Goal: Task Accomplishment & Management: Use online tool/utility

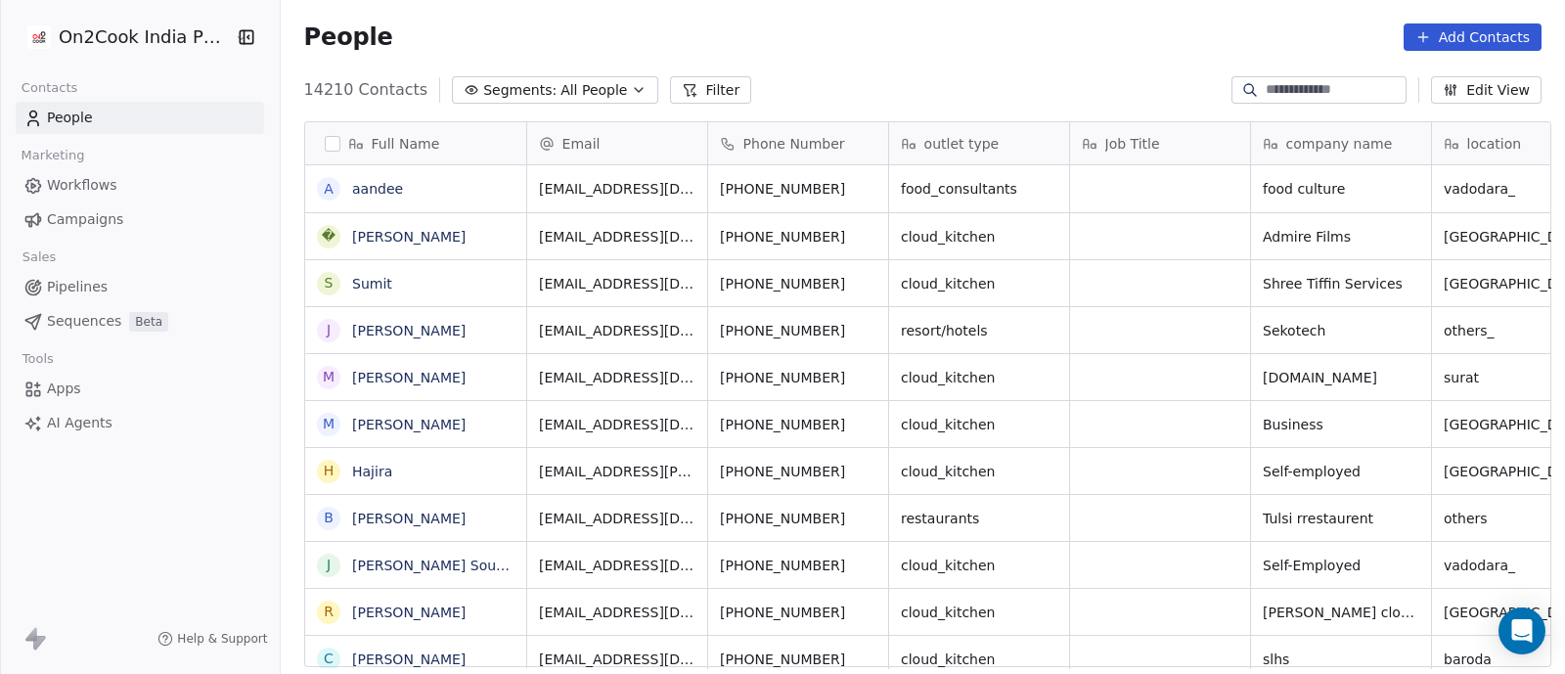
scroll to position [574, 1275]
click at [631, 86] on icon "button" at bounding box center [639, 90] width 16 height 16
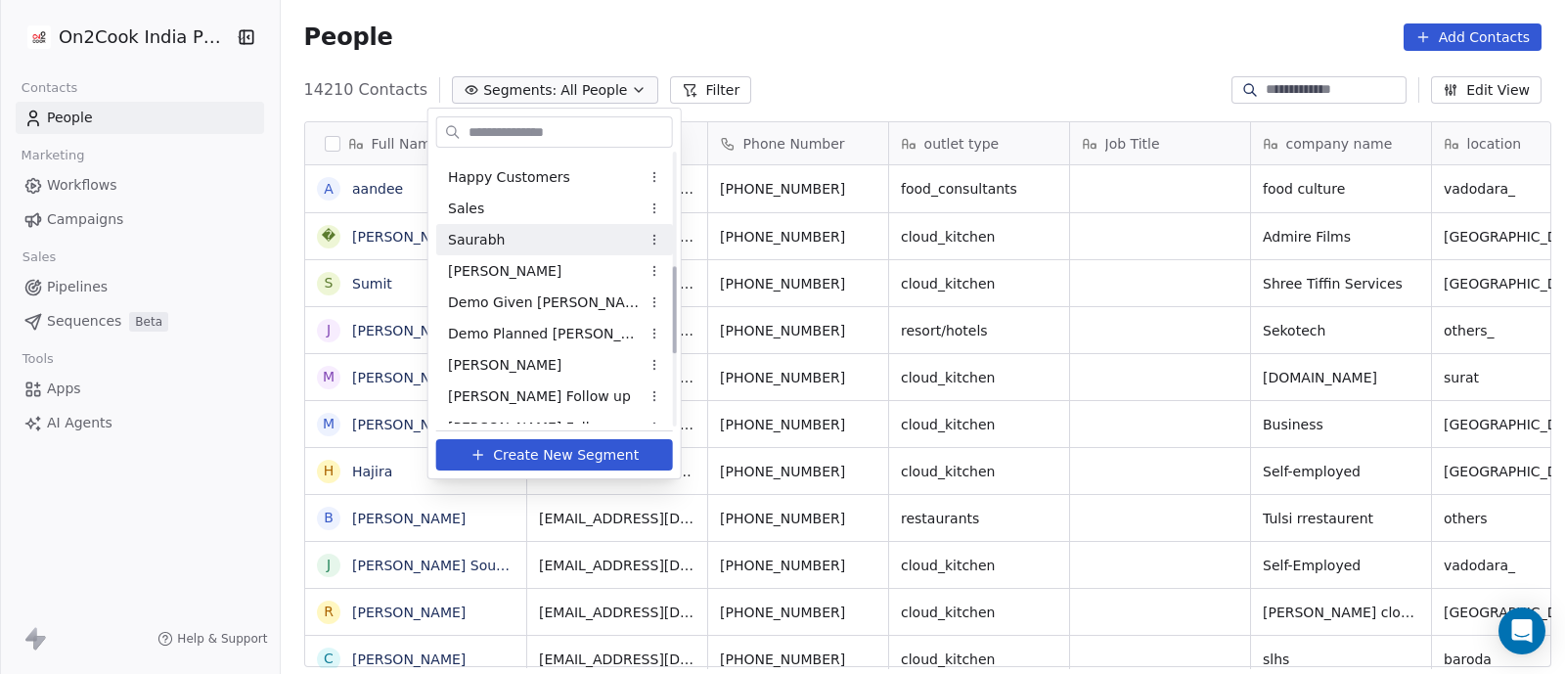
scroll to position [577, 0]
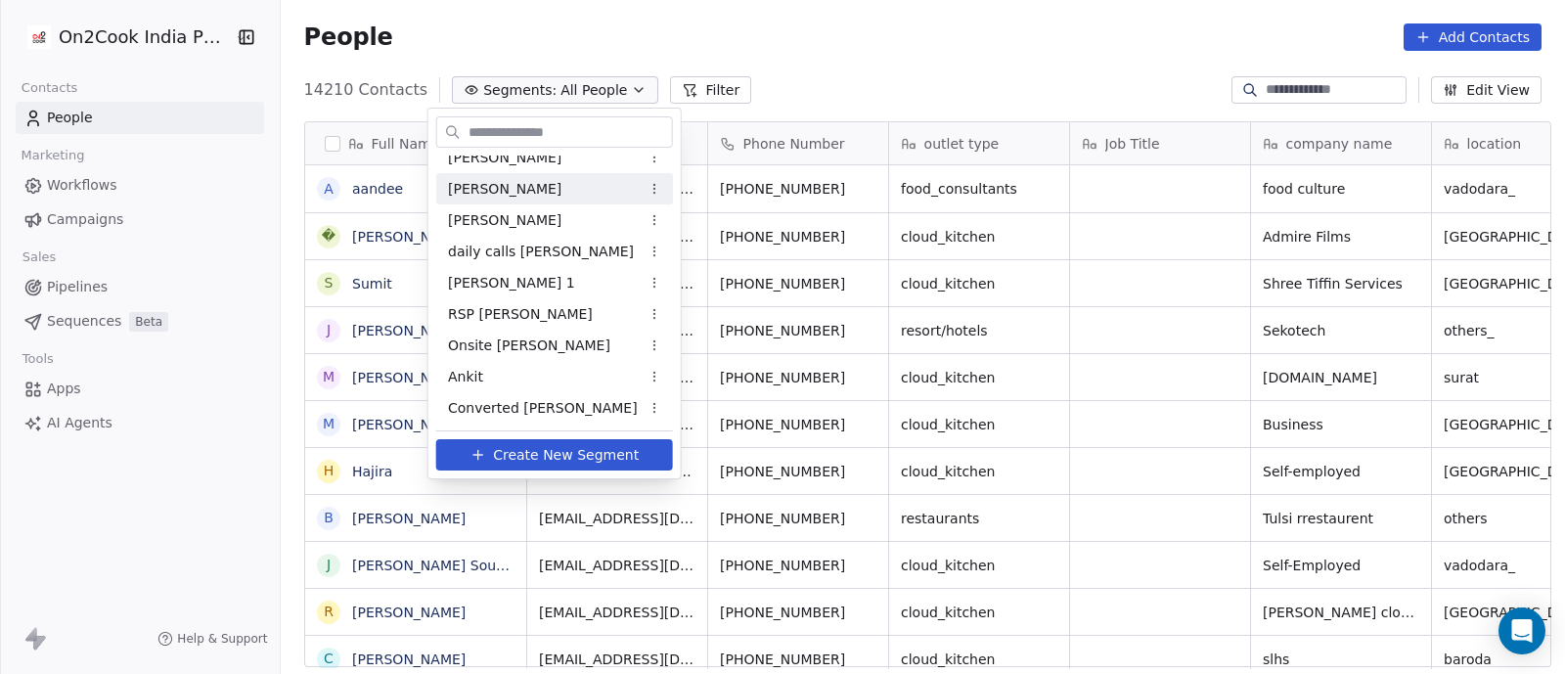
click at [911, 38] on html "On2Cook India Pvt. Ltd. Contacts People Marketing Workflows Campaigns Sales Pip…" at bounding box center [782, 337] width 1565 height 674
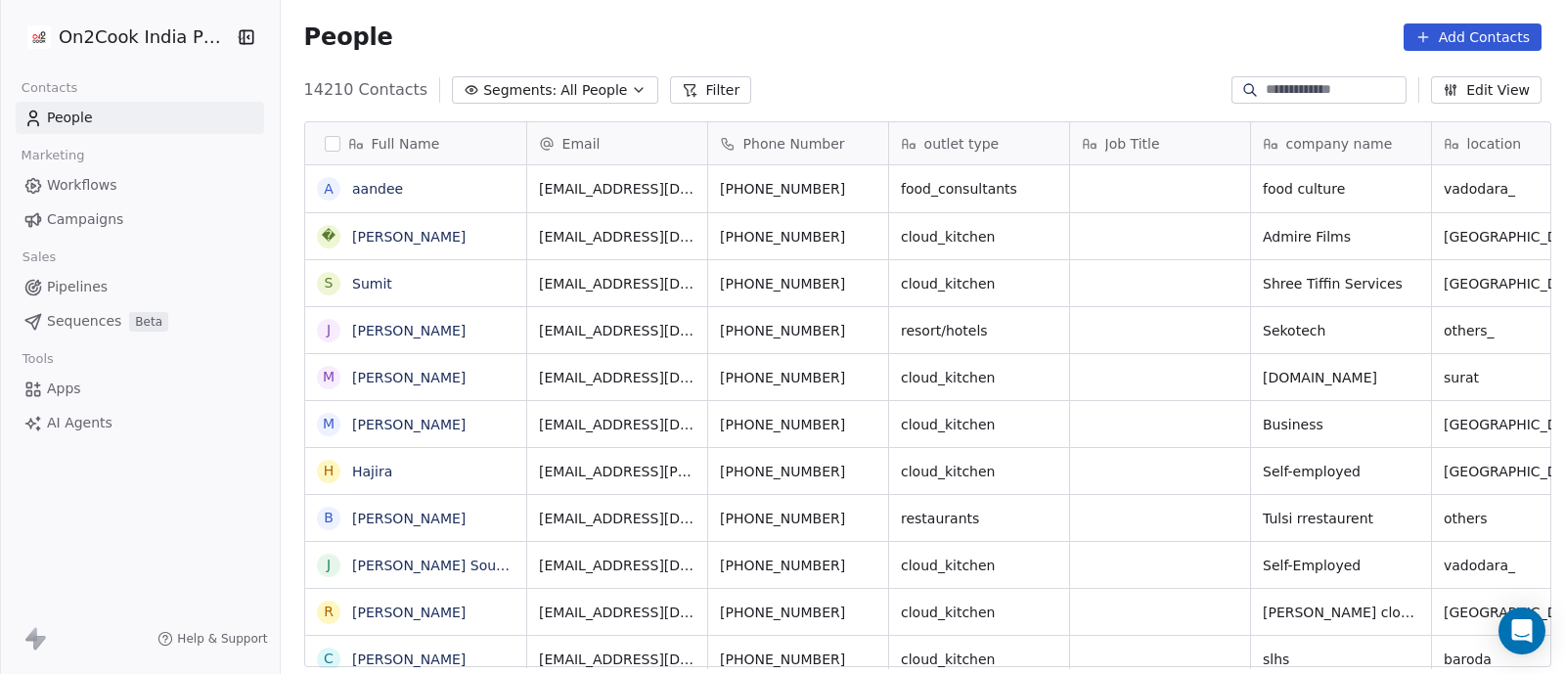
click at [71, 184] on span "Workflows" at bounding box center [82, 185] width 70 height 21
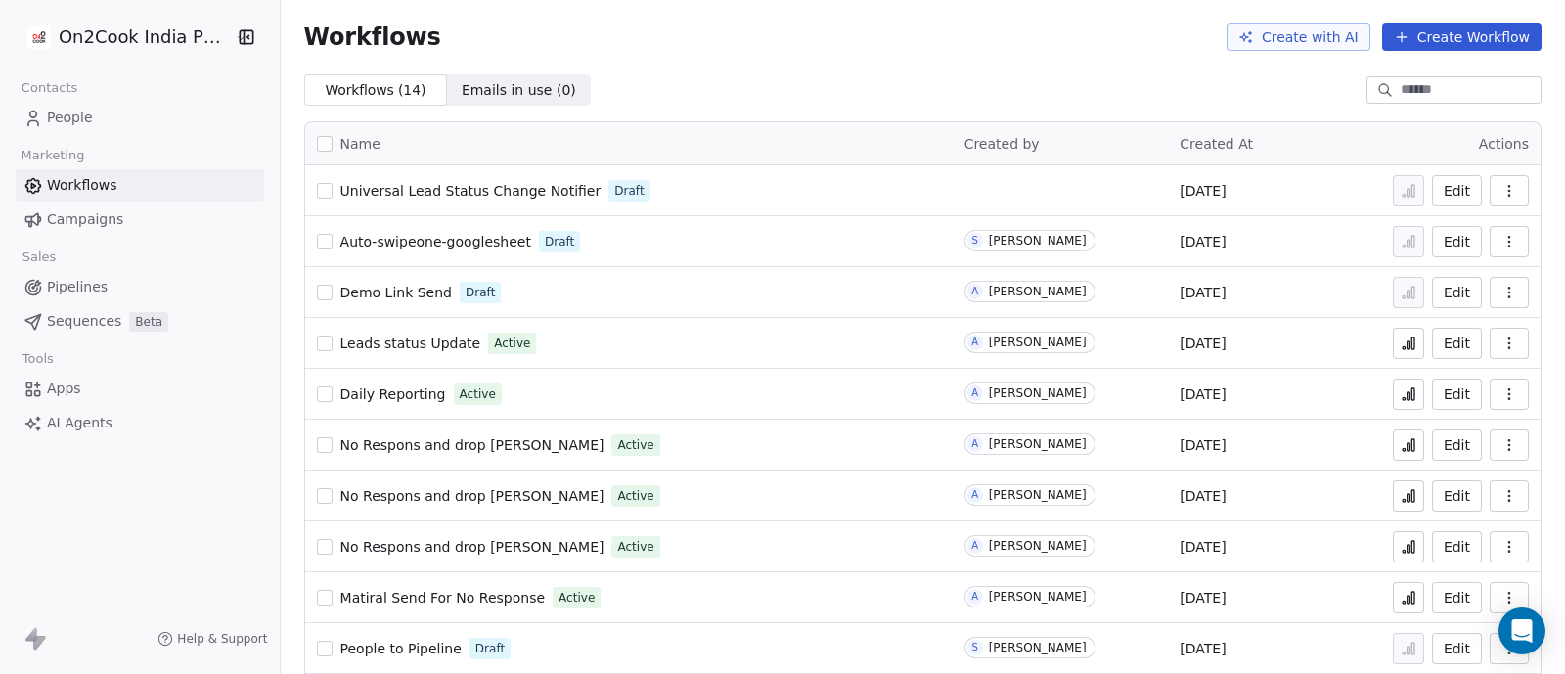
click at [75, 122] on span "People" at bounding box center [70, 118] width 46 height 21
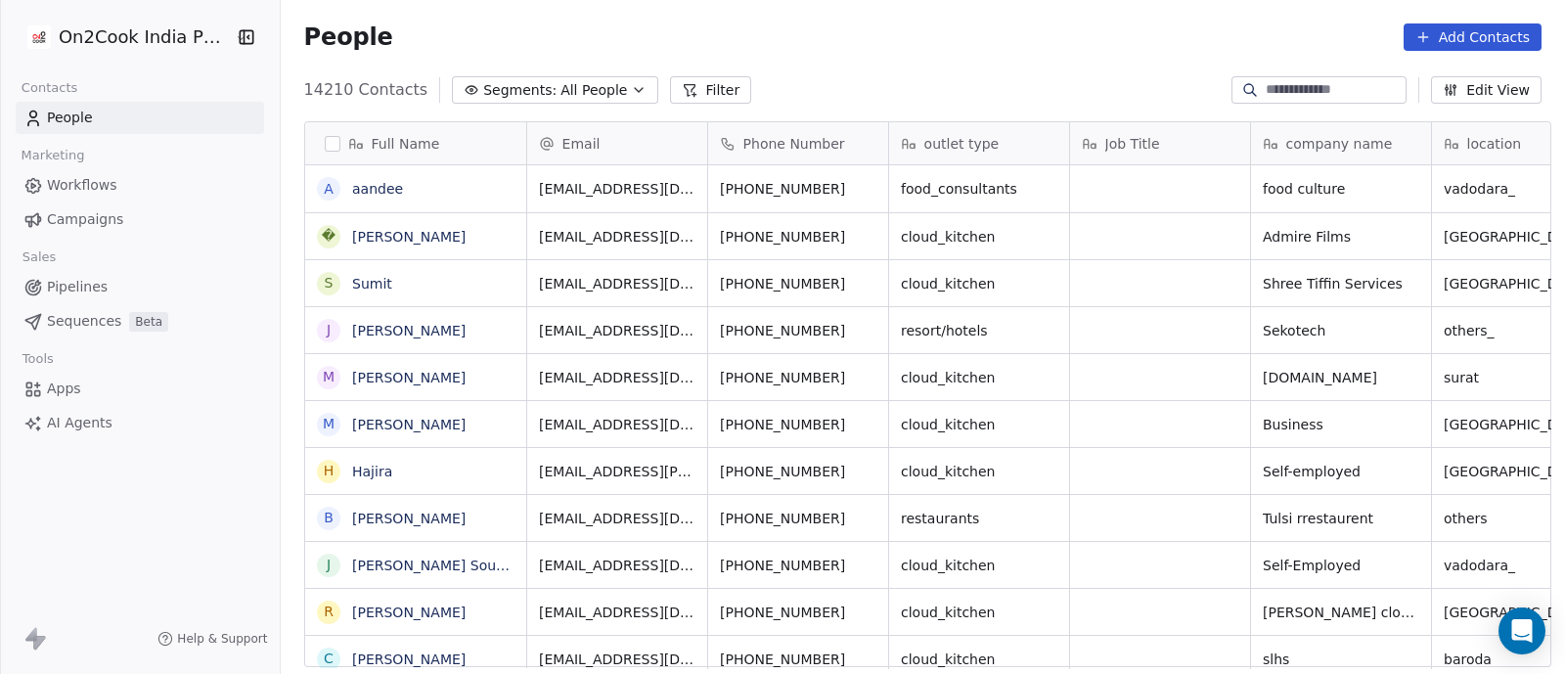
scroll to position [574, 1275]
click at [685, 93] on button "Filter" at bounding box center [710, 89] width 81 height 27
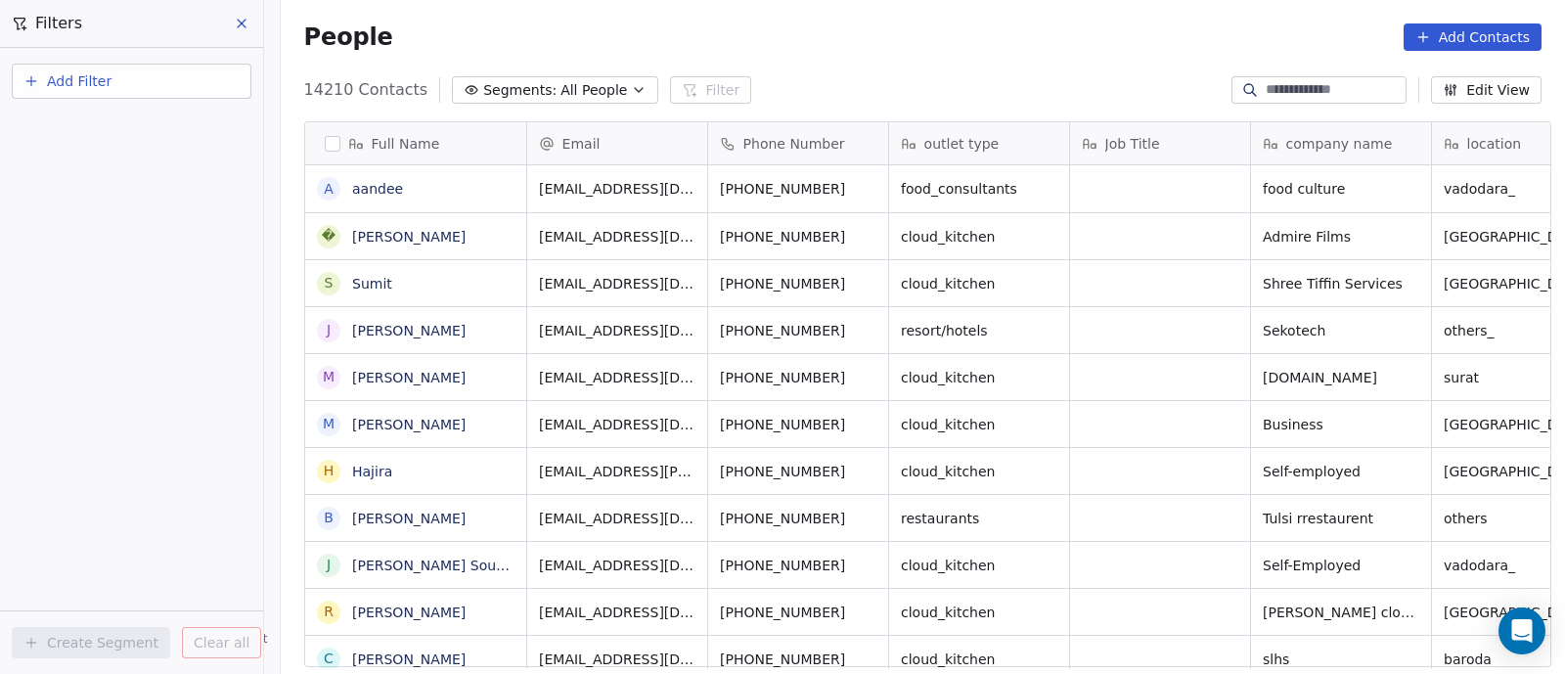
click at [89, 84] on span "Add Filter" at bounding box center [79, 81] width 65 height 21
click at [79, 160] on span "Contact activity" at bounding box center [86, 159] width 109 height 21
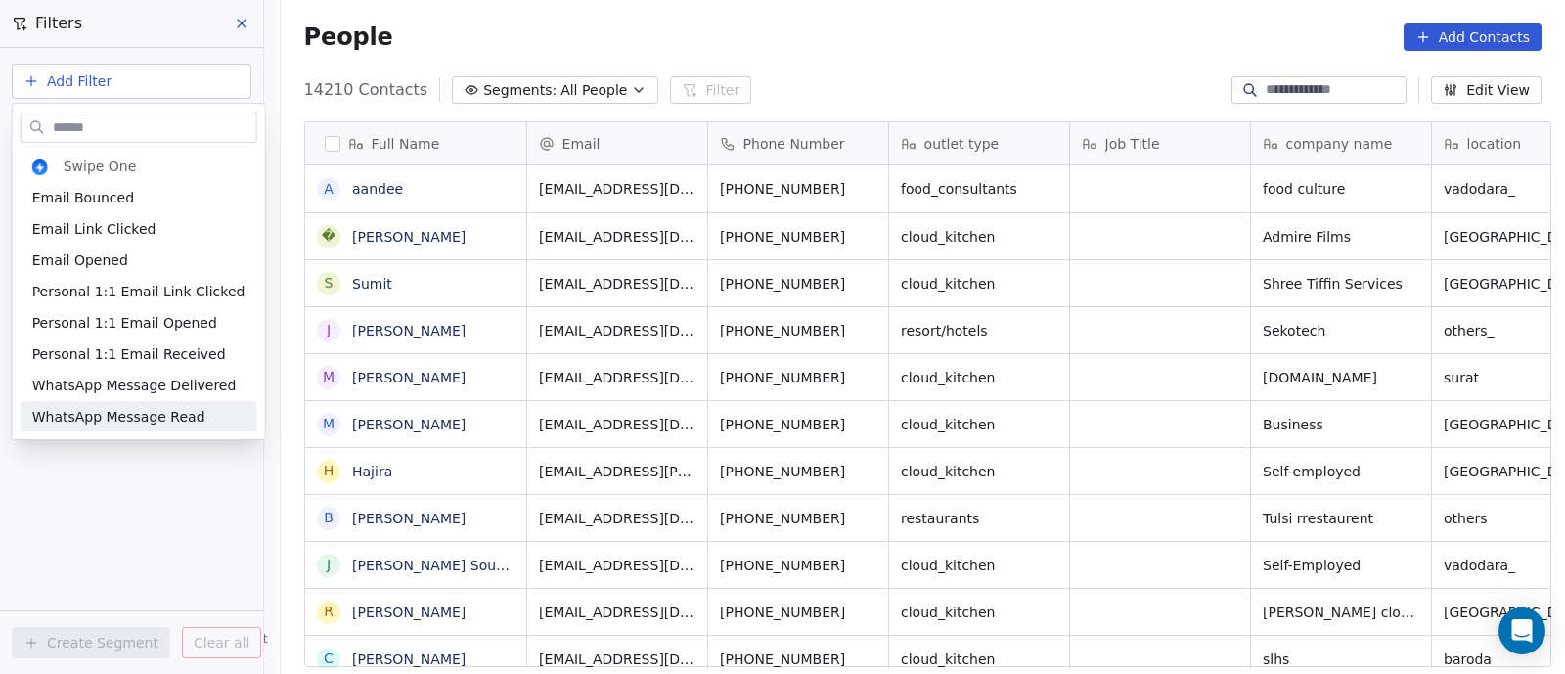
click at [137, 506] on html "On2Cook India Pvt. Ltd. Contacts People Marketing Workflows Campaigns Sales Pip…" at bounding box center [782, 337] width 1565 height 674
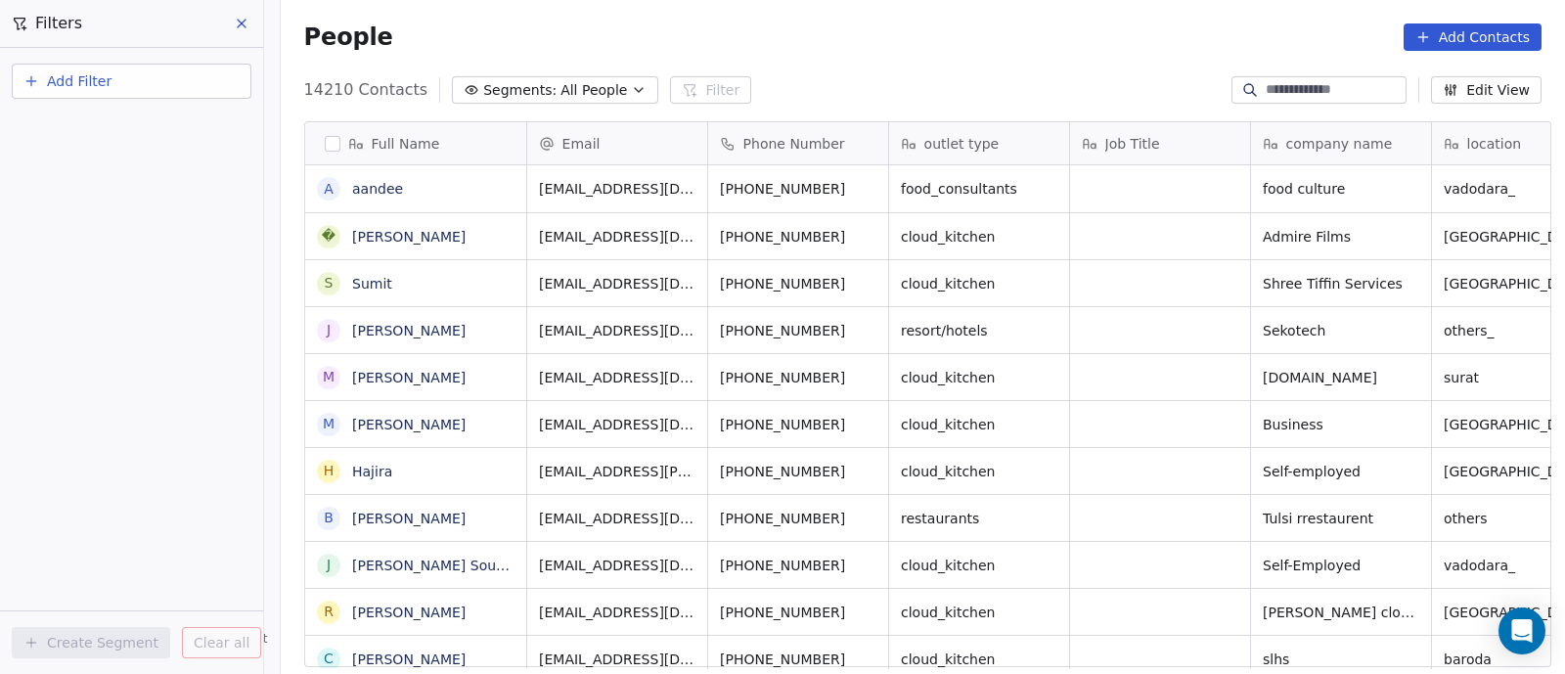
click at [108, 76] on span "Add Filter" at bounding box center [79, 81] width 65 height 21
click at [86, 120] on span "Contact properties" at bounding box center [95, 127] width 127 height 21
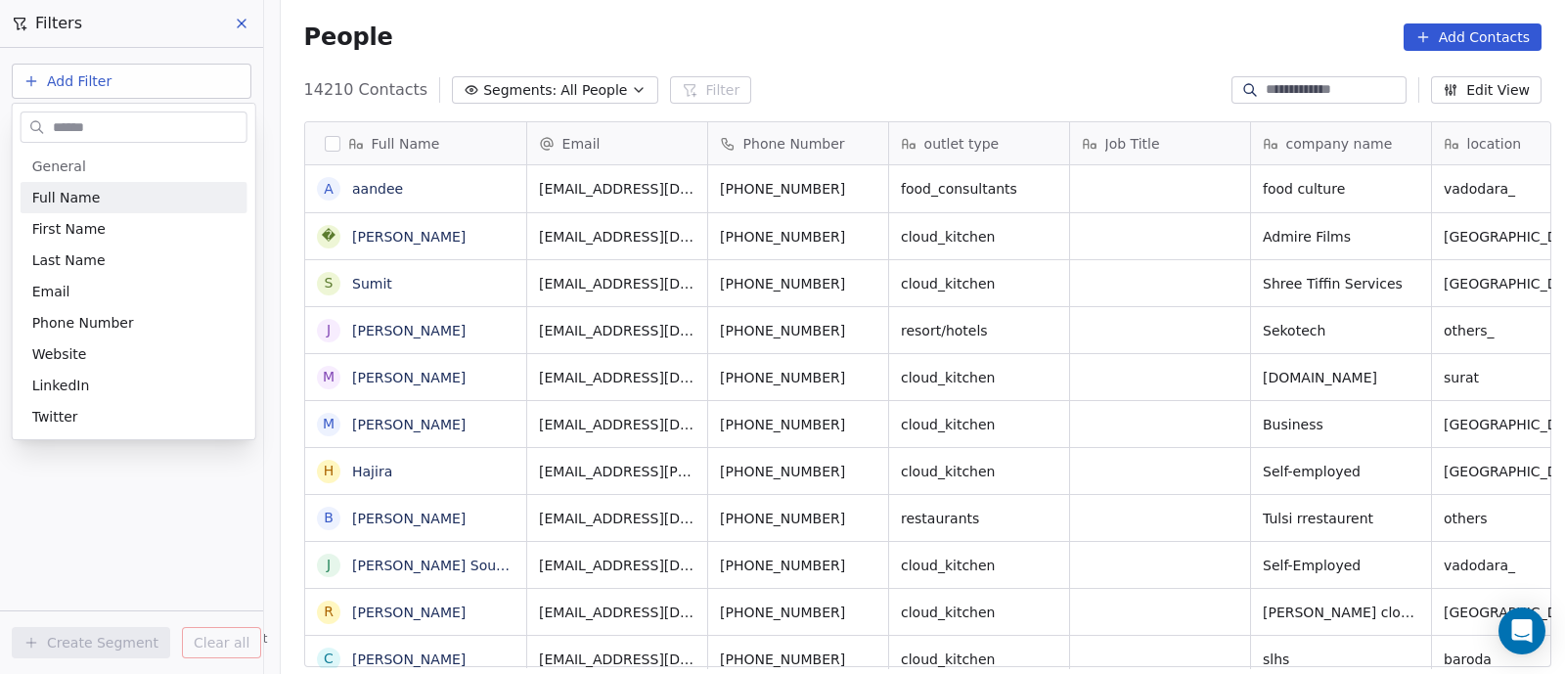
click at [242, 26] on html "On2Cook India Pvt. Ltd. Contacts People Marketing Workflows Campaigns Sales Pip…" at bounding box center [782, 337] width 1565 height 674
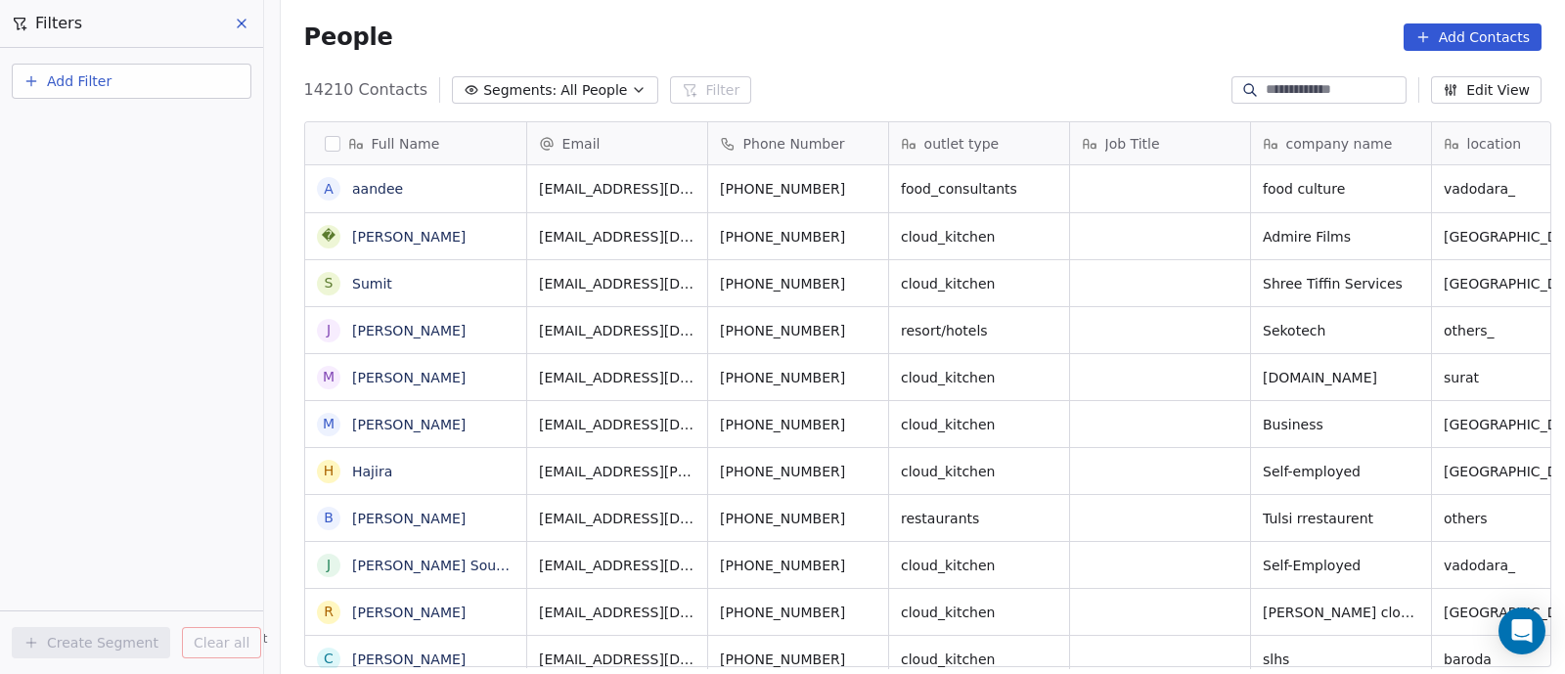
click at [242, 26] on icon at bounding box center [242, 24] width 16 height 16
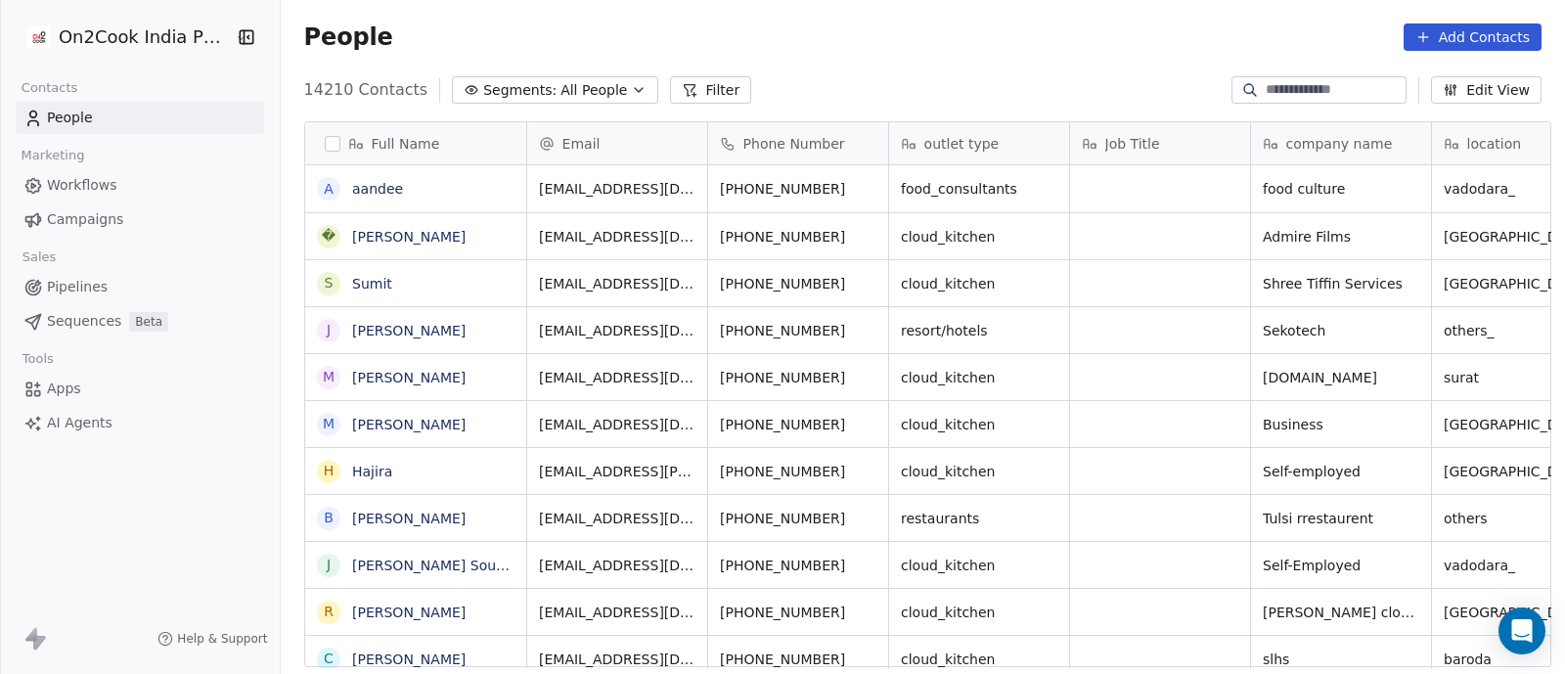
click at [73, 319] on span "Sequences" at bounding box center [84, 321] width 74 height 21
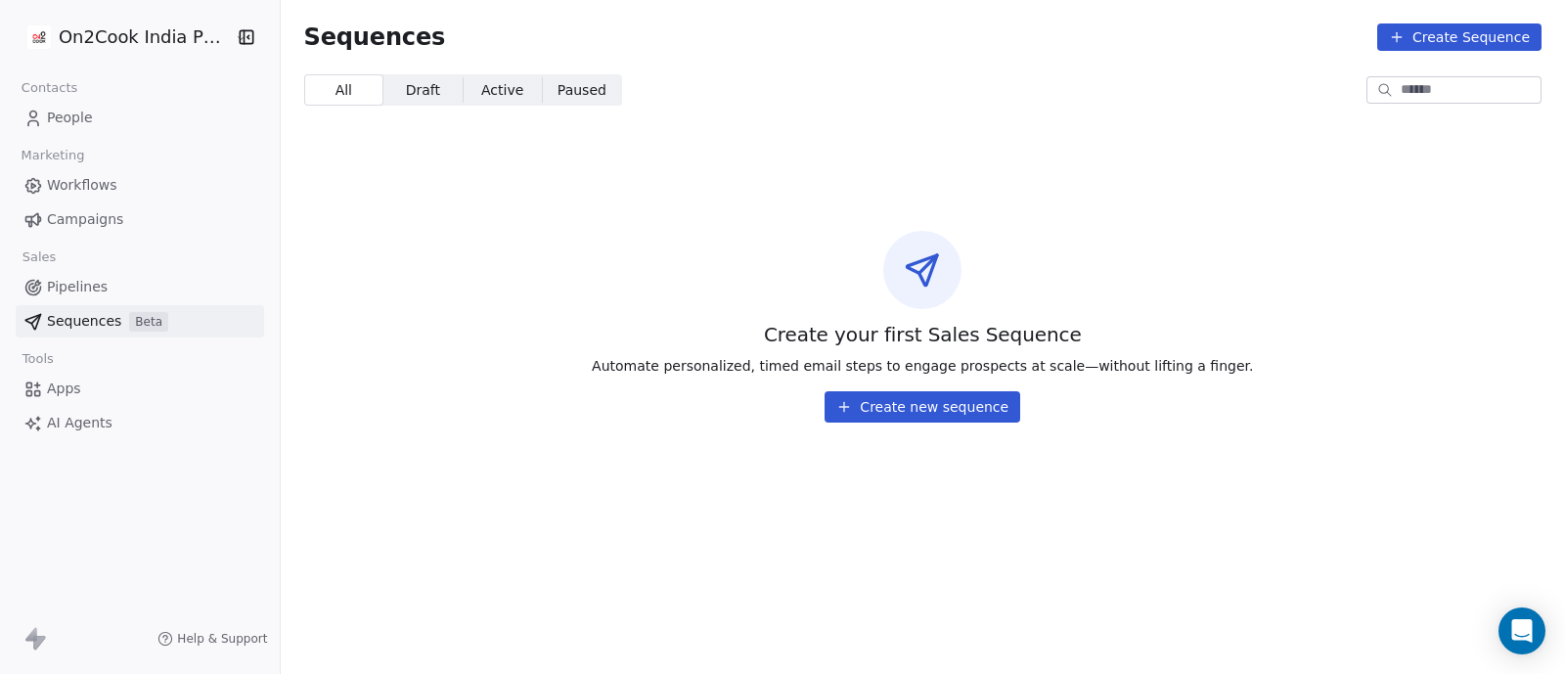
click at [63, 183] on span "Workflows" at bounding box center [82, 185] width 70 height 21
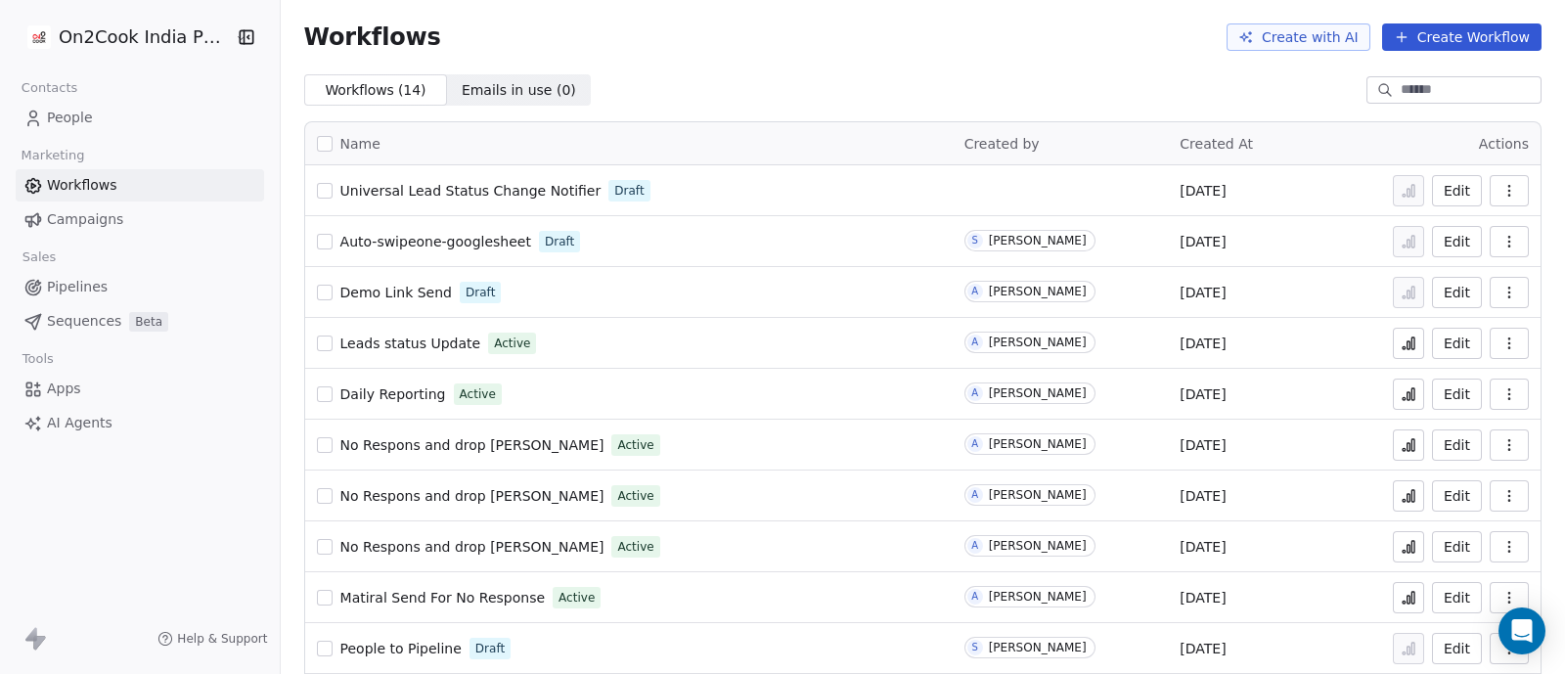
click at [1433, 89] on input at bounding box center [1469, 90] width 137 height 20
click at [50, 476] on div "On2Cook India Pvt. Ltd. Contacts People Marketing Workflows Campaigns Sales Pip…" at bounding box center [140, 337] width 280 height 674
click at [52, 290] on span "Pipelines" at bounding box center [77, 287] width 61 height 21
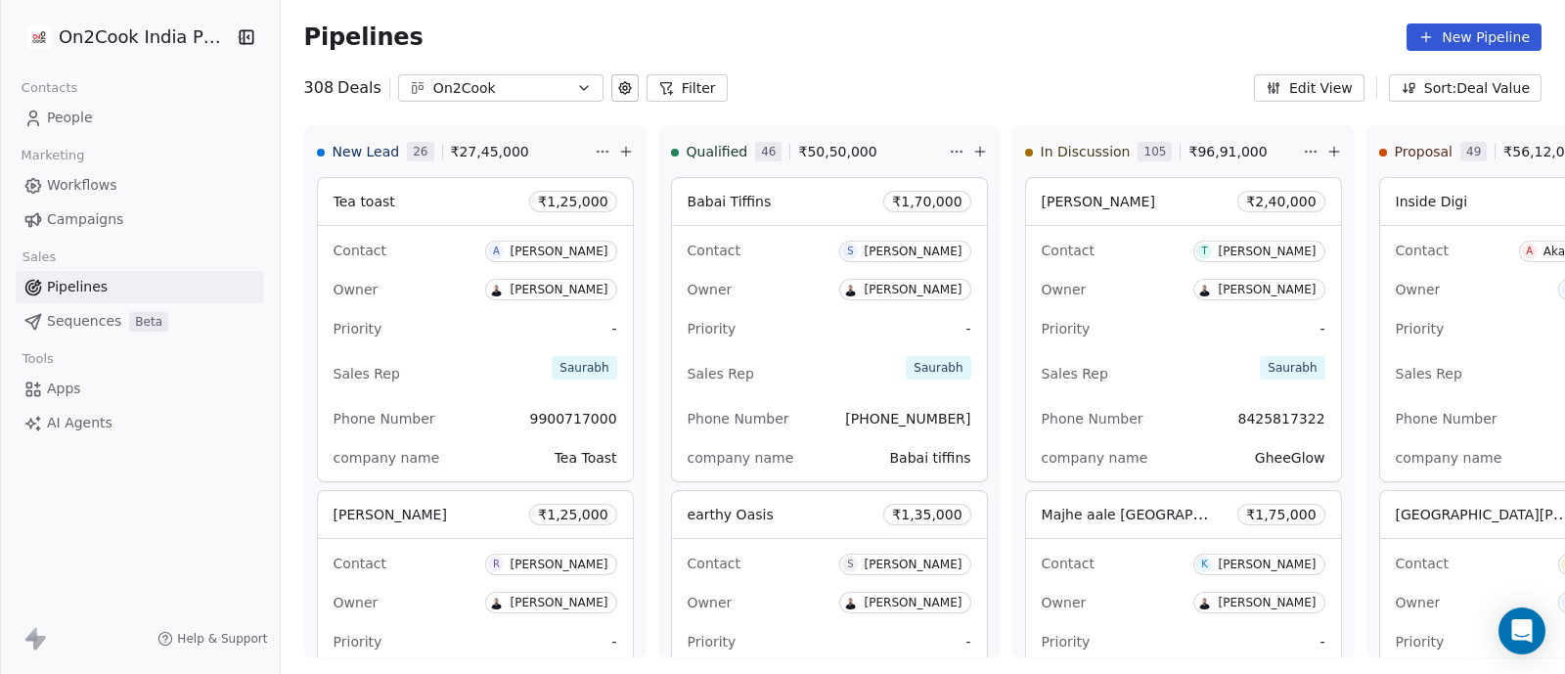
click at [576, 83] on icon "button" at bounding box center [584, 88] width 16 height 16
click at [802, 60] on html "On2Cook India Pvt. Ltd. Contacts People Marketing Workflows Campaigns Sales Pip…" at bounding box center [782, 337] width 1565 height 674
click at [665, 88] on button "Filter" at bounding box center [687, 87] width 81 height 27
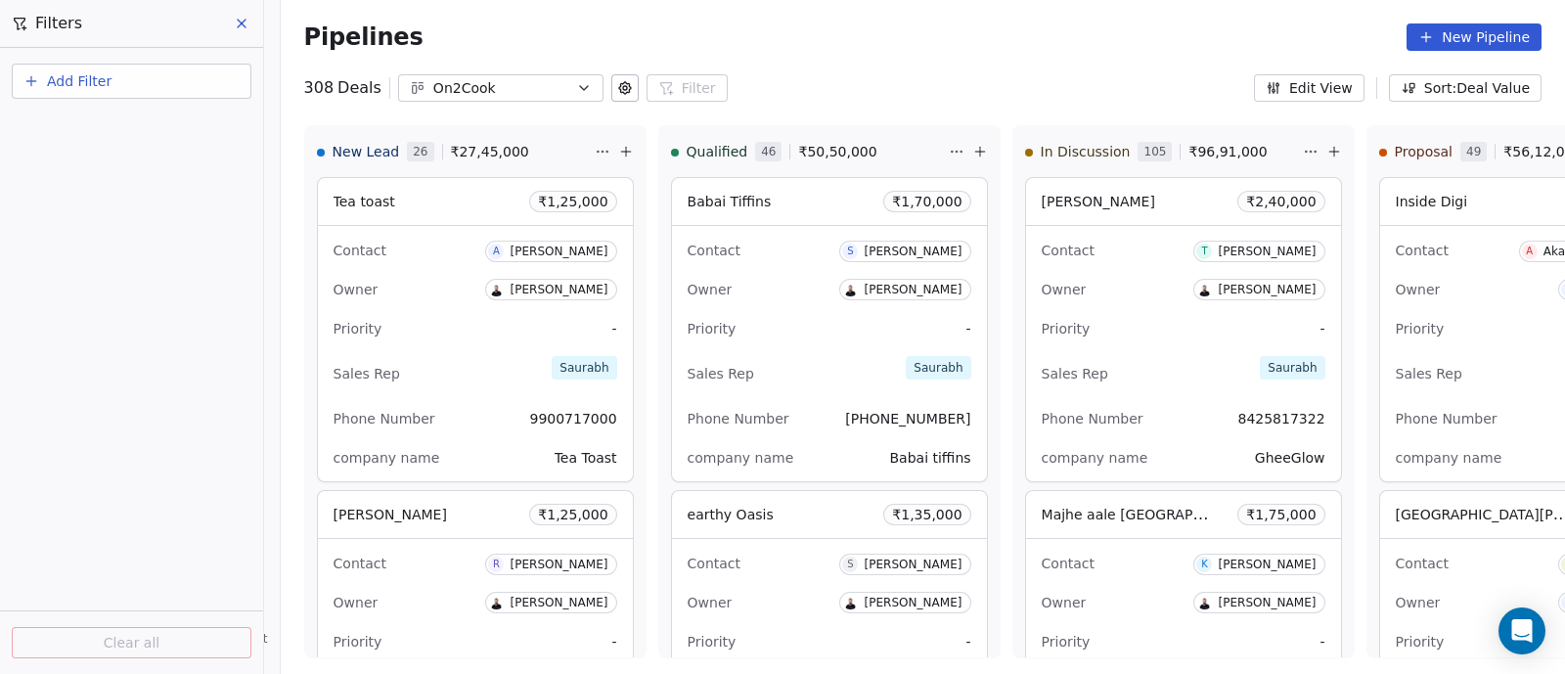
click at [93, 84] on span "Add Filter" at bounding box center [79, 81] width 65 height 21
click at [88, 163] on span "Contact properties" at bounding box center [95, 159] width 127 height 21
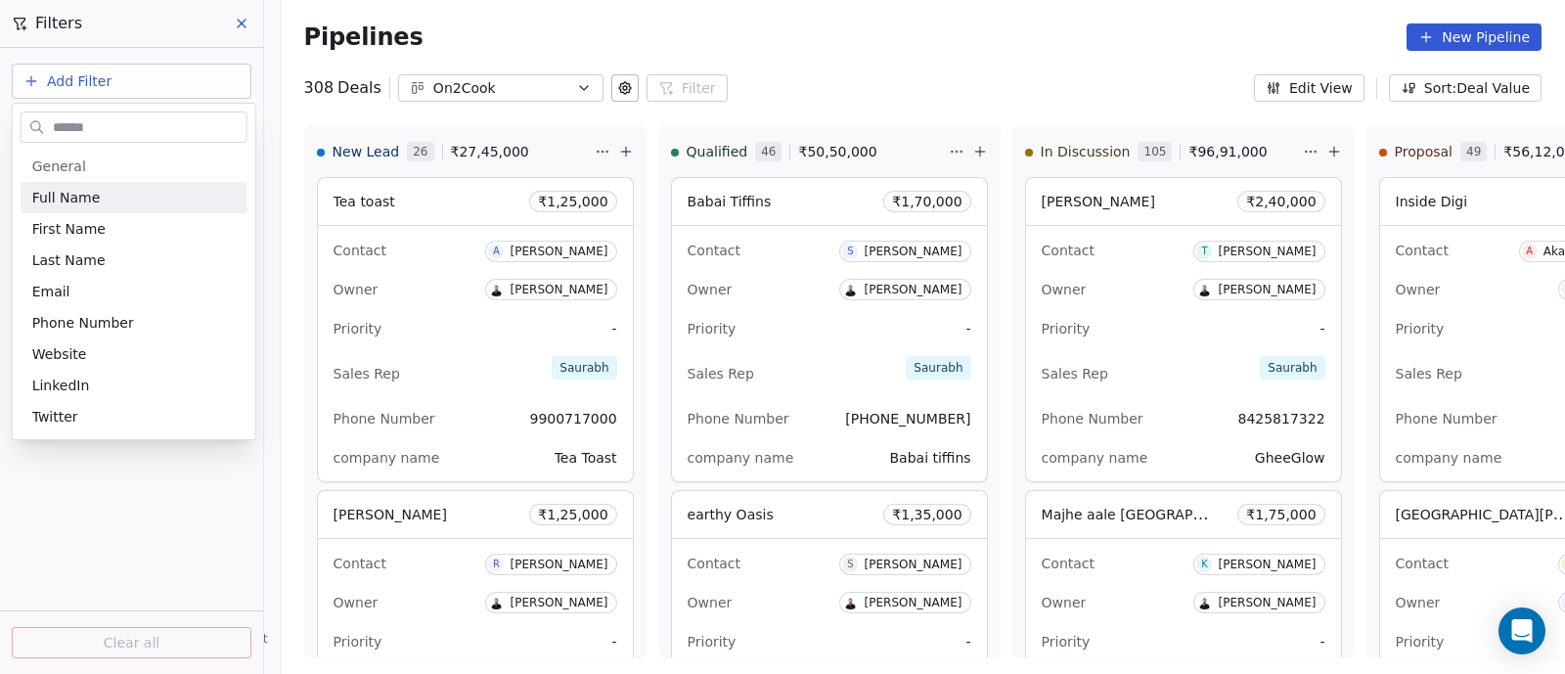
click at [157, 74] on html "On2Cook India Pvt. Ltd. Contacts People Marketing Workflows Campaigns Sales Pip…" at bounding box center [782, 337] width 1565 height 674
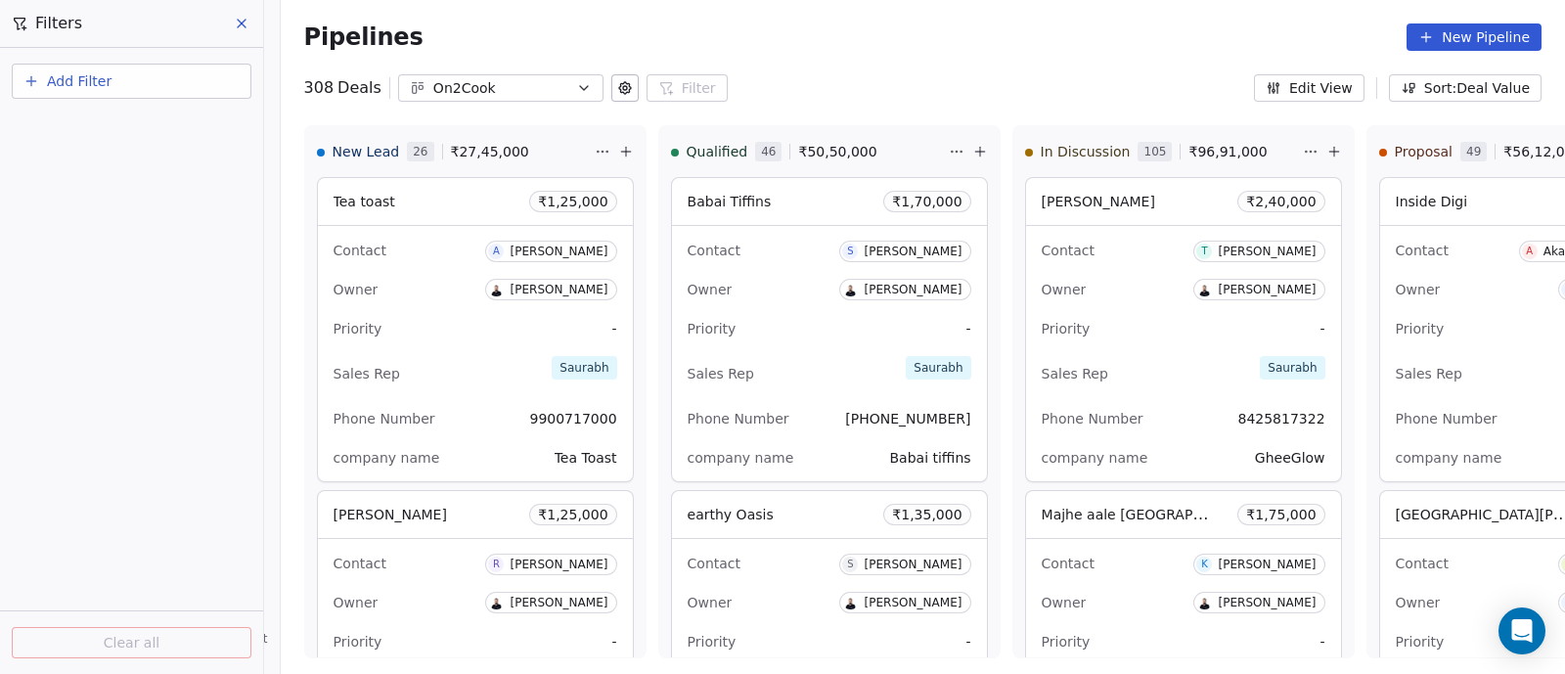
click at [147, 87] on button "Add Filter" at bounding box center [132, 81] width 240 height 35
click at [92, 129] on span "Deal properties" at bounding box center [85, 127] width 106 height 21
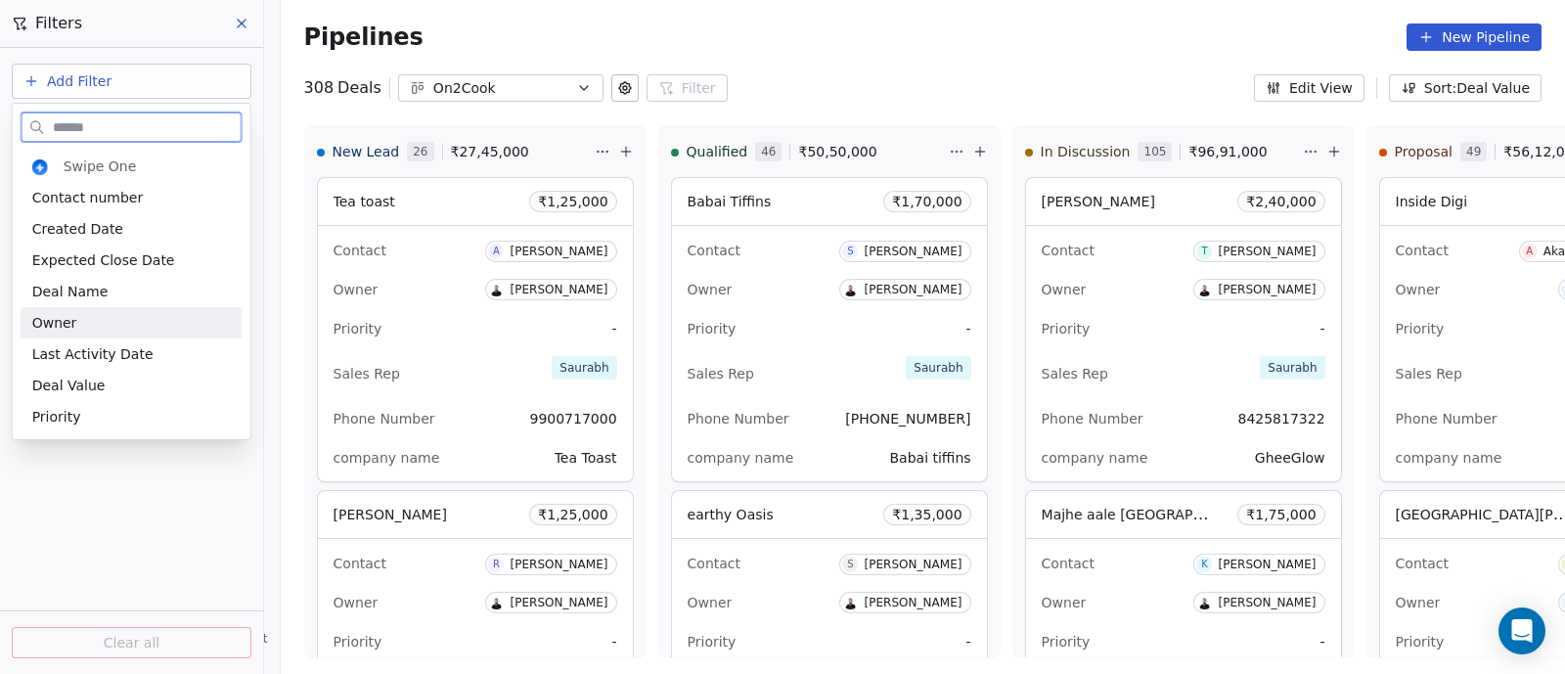
click at [51, 316] on span "Owner" at bounding box center [54, 323] width 45 height 20
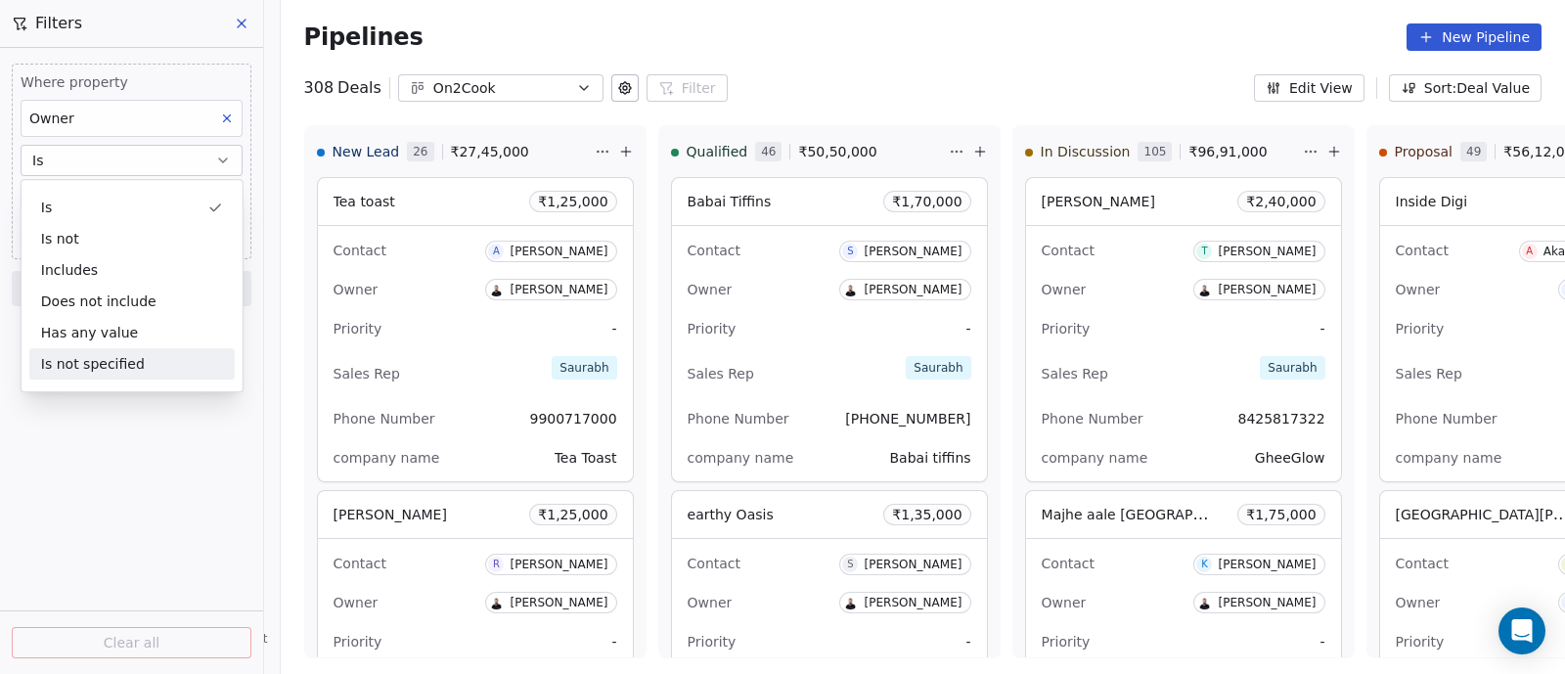
click at [123, 465] on div "Where property Owner Is Select Owner Add filter to this group Add another filte…" at bounding box center [131, 361] width 263 height 626
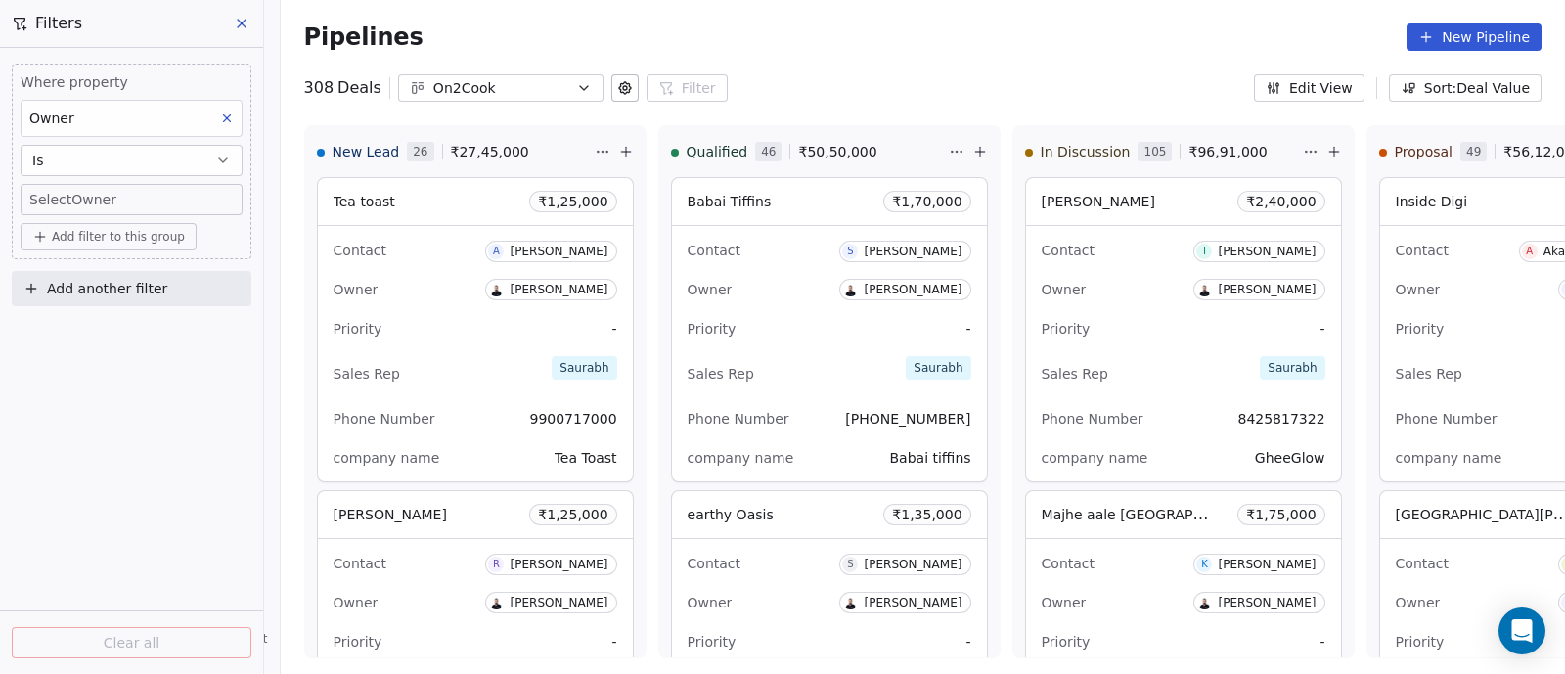
click at [178, 195] on body "On2Cook India Pvt. Ltd. Contacts People Marketing Workflows Campaigns Sales Pip…" at bounding box center [782, 337] width 1565 height 674
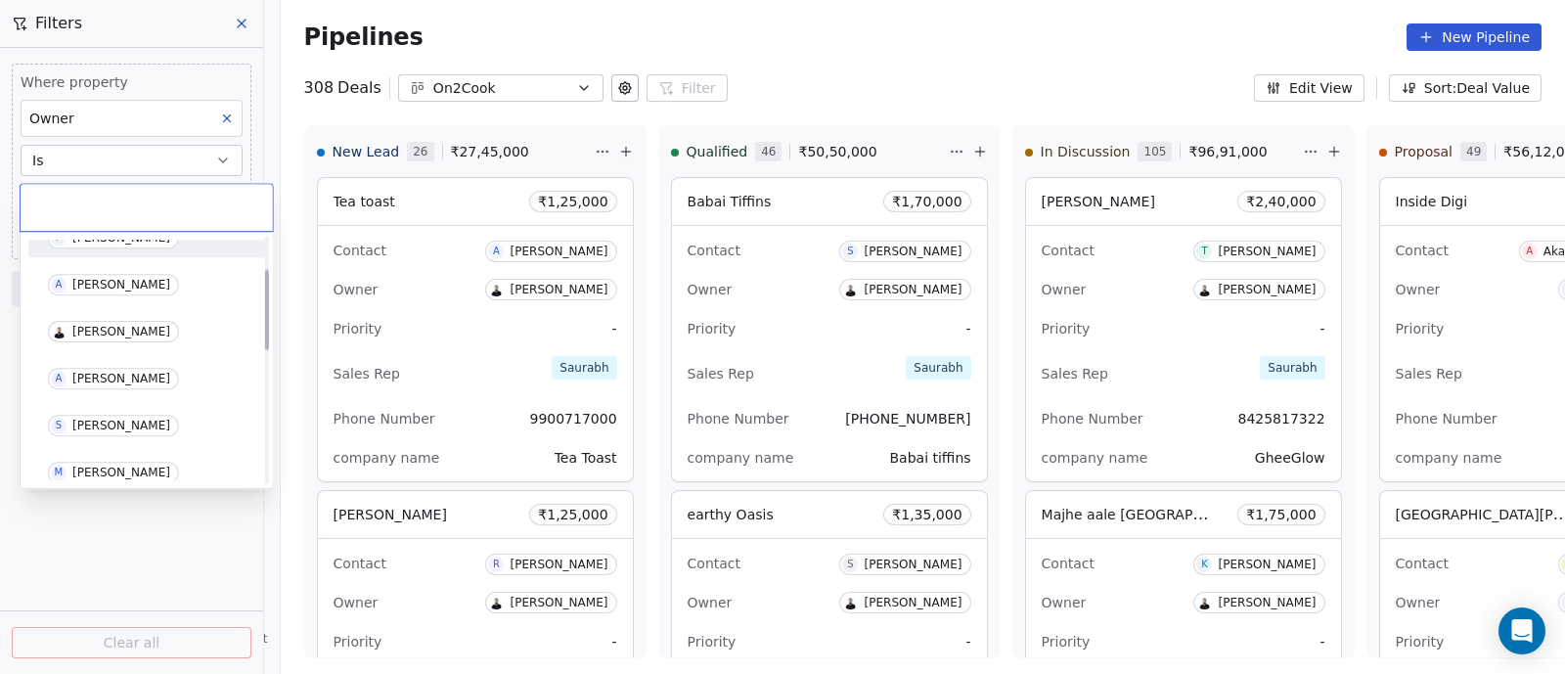
scroll to position [121, 0]
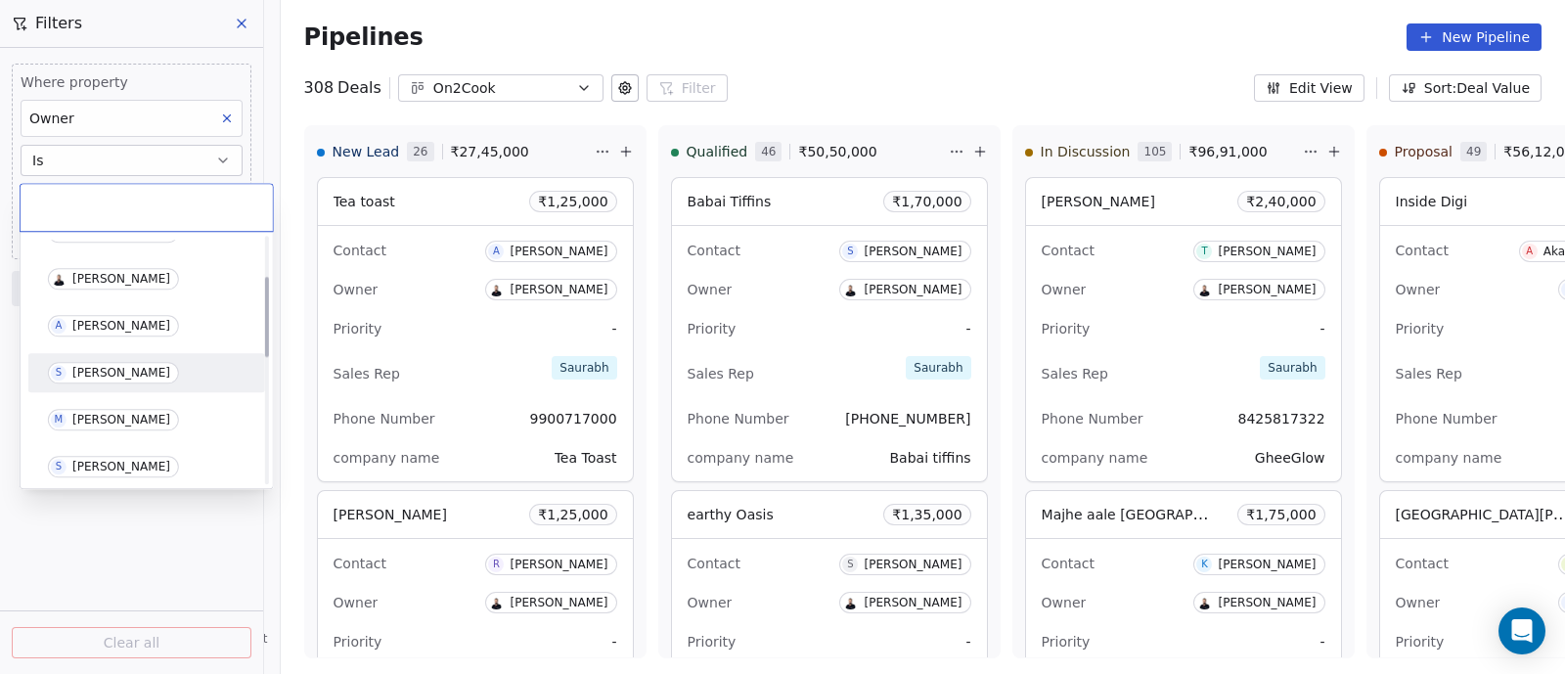
click at [105, 369] on div "[PERSON_NAME]" at bounding box center [121, 373] width 98 height 14
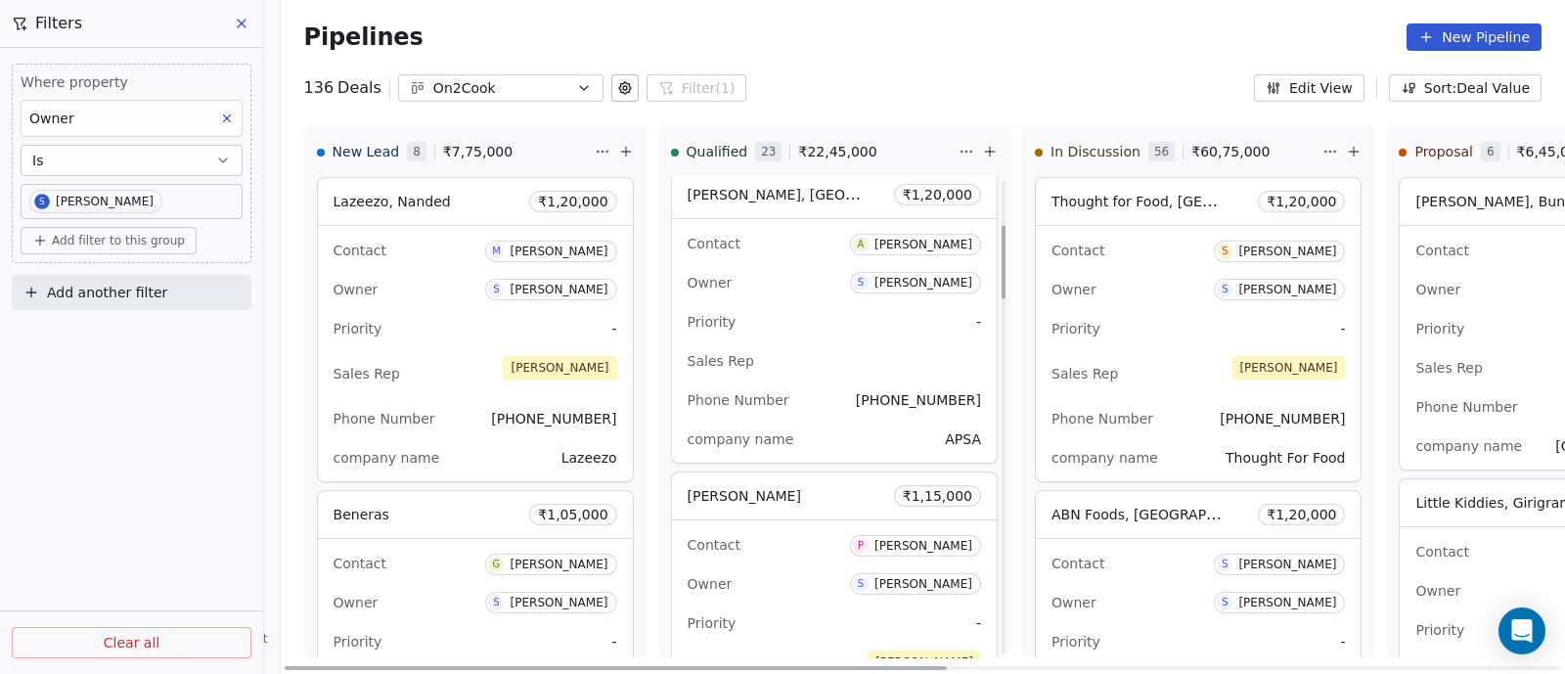
scroll to position [367, 0]
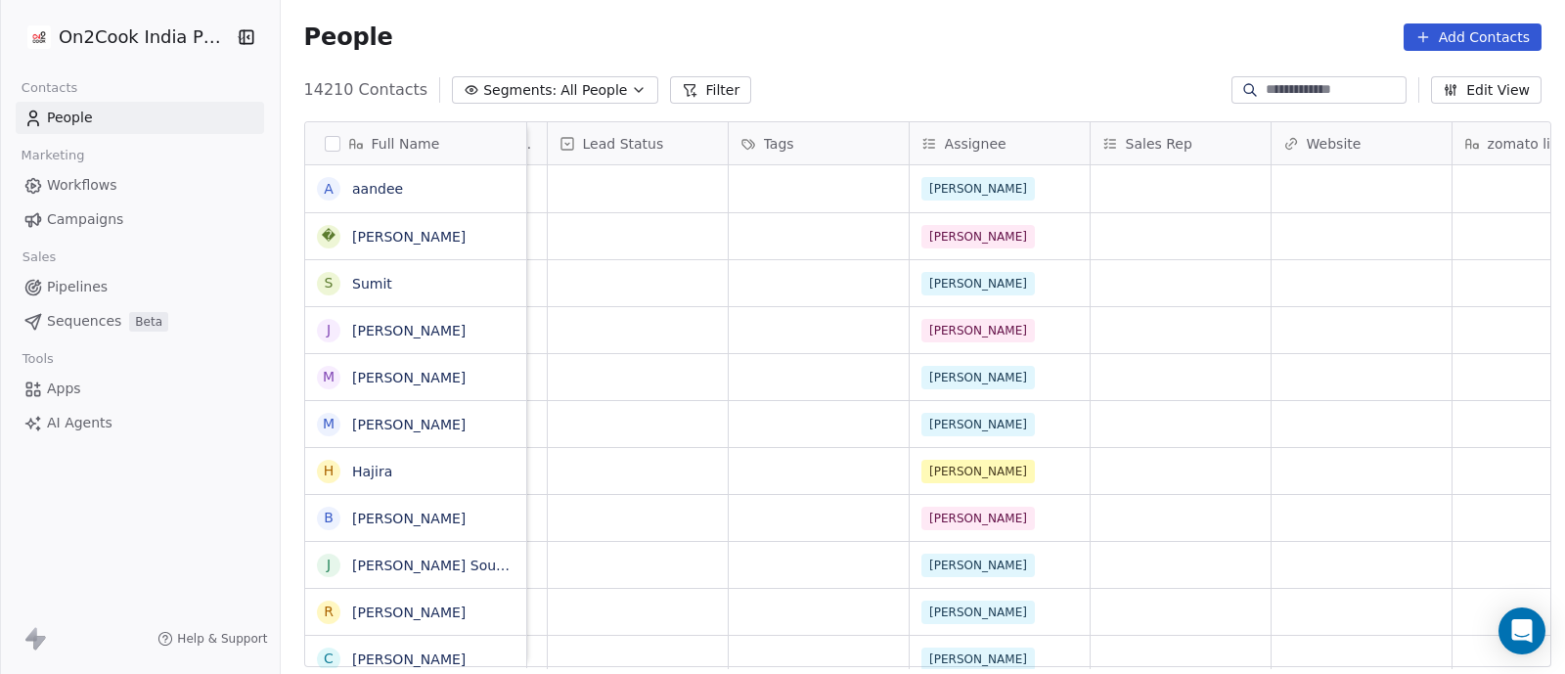
scroll to position [0, 1799]
click at [631, 86] on icon "button" at bounding box center [639, 90] width 16 height 16
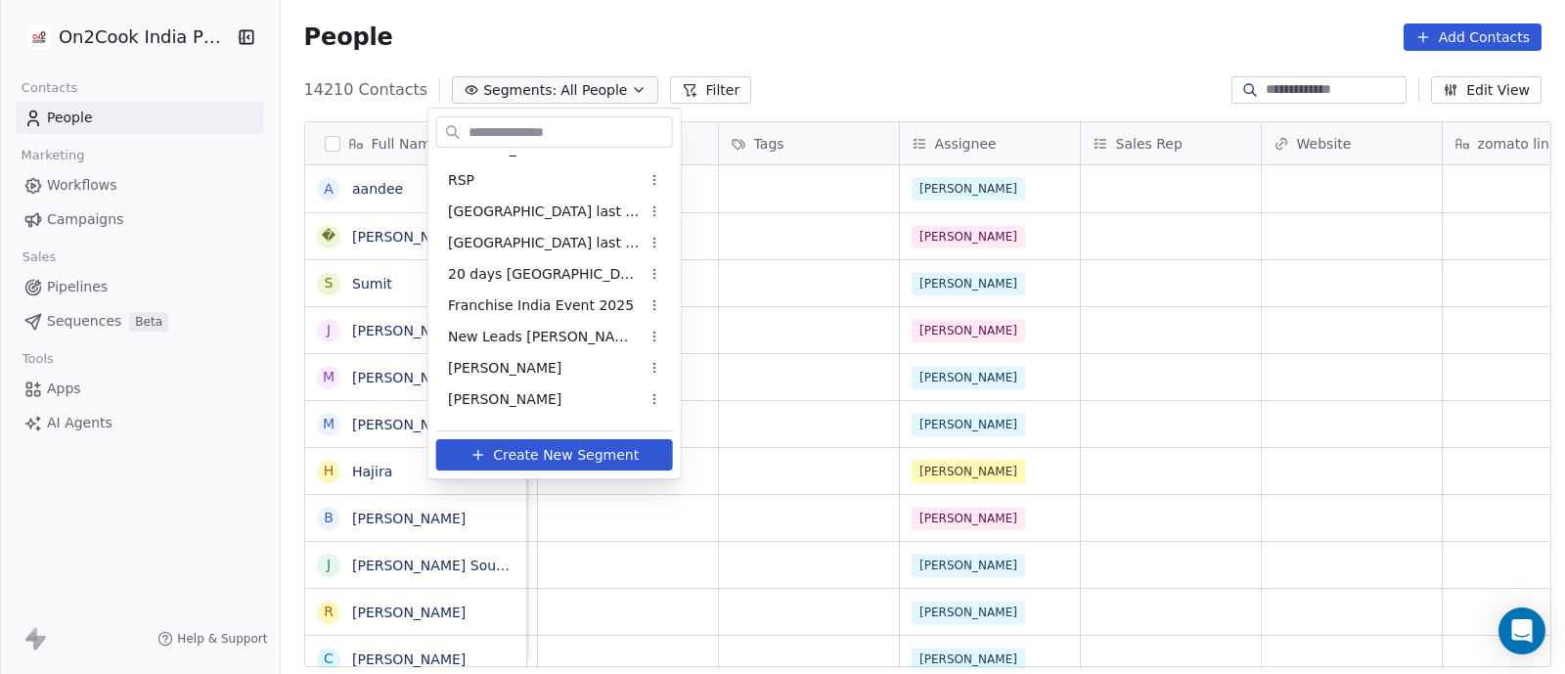
scroll to position [0, 0]
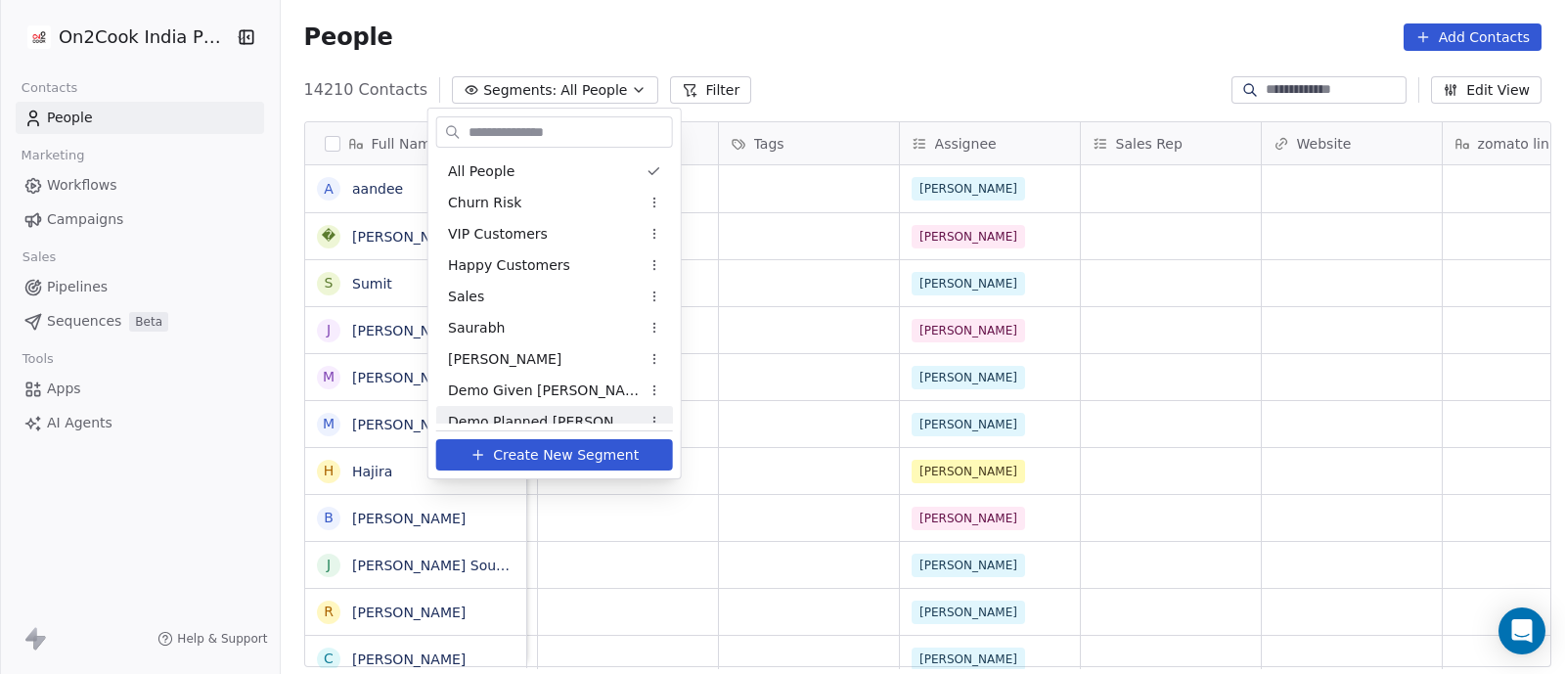
click at [1323, 92] on html "On2Cook India Pvt. Ltd. Contacts People Marketing Workflows Campaigns Sales Pip…" at bounding box center [782, 337] width 1565 height 674
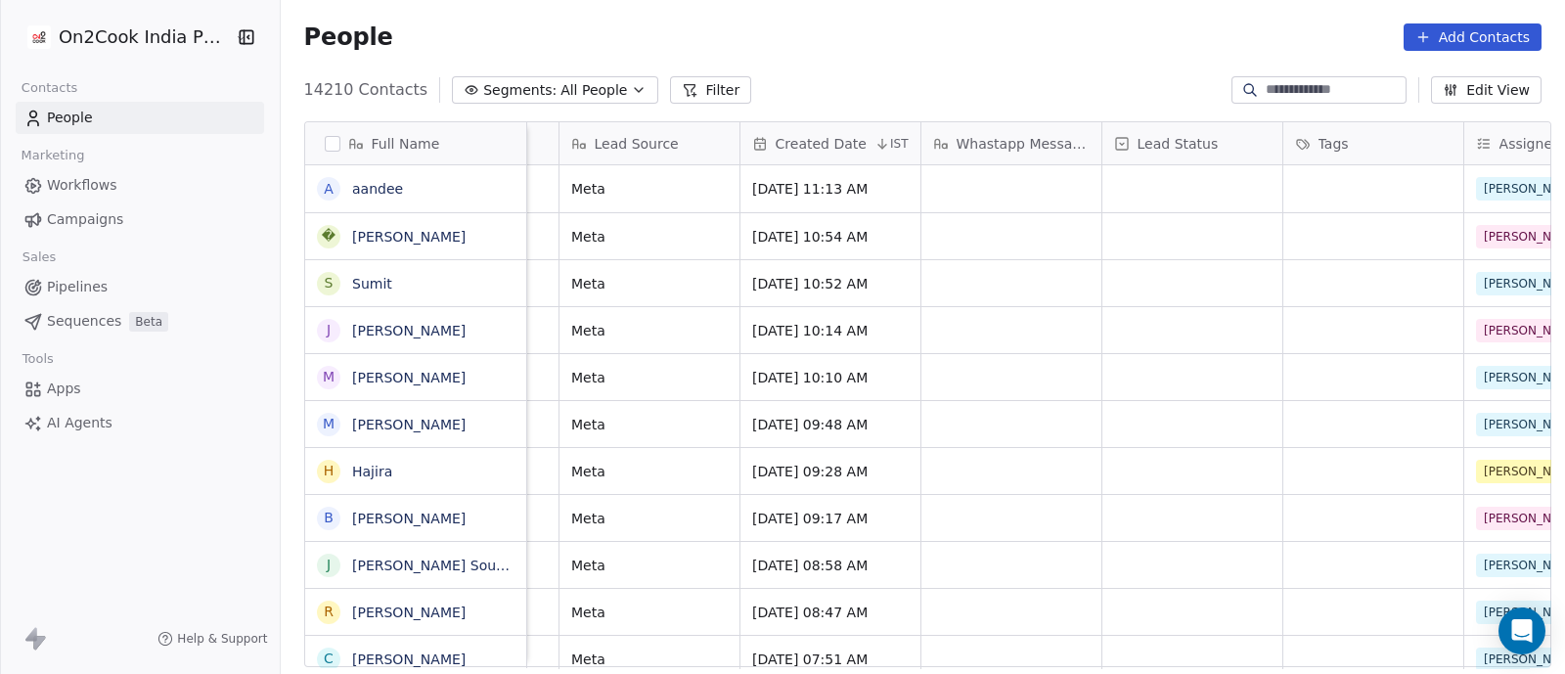
scroll to position [0, 1232]
click at [690, 91] on button "Filter" at bounding box center [710, 89] width 81 height 27
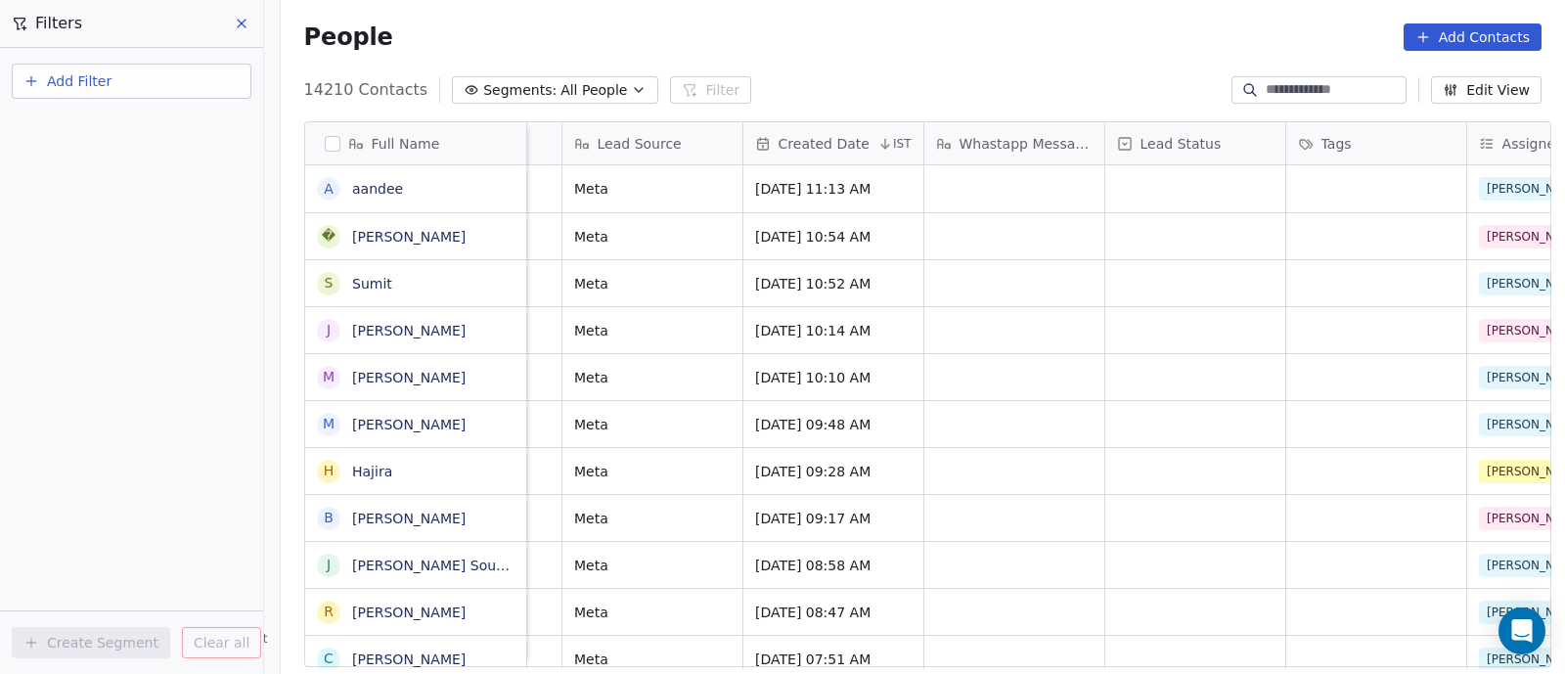
click at [82, 89] on span "Add Filter" at bounding box center [79, 81] width 65 height 21
click at [88, 134] on span "Contact properties" at bounding box center [95, 127] width 127 height 21
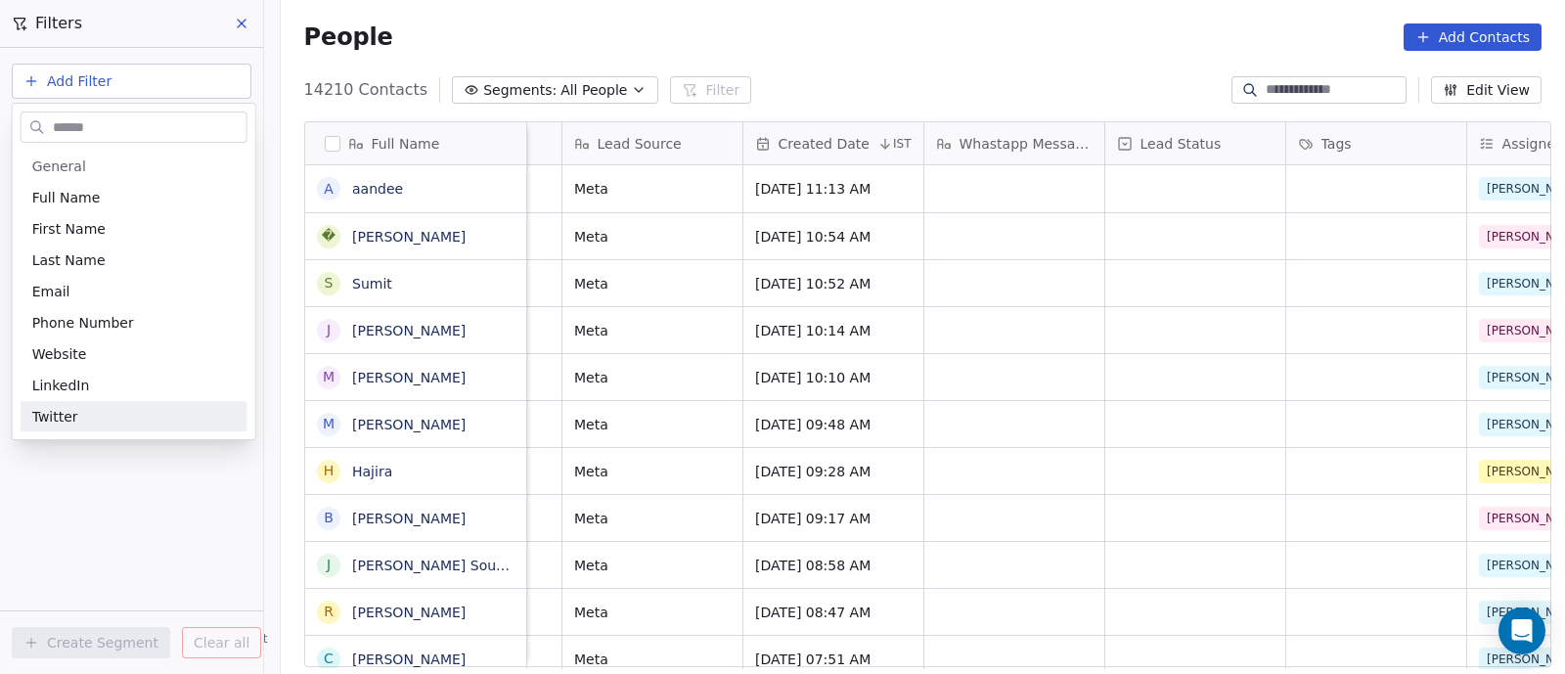
click at [118, 464] on html "On2Cook India Pvt. Ltd. Contacts People Marketing Workflows Campaigns Sales Pip…" at bounding box center [782, 337] width 1565 height 674
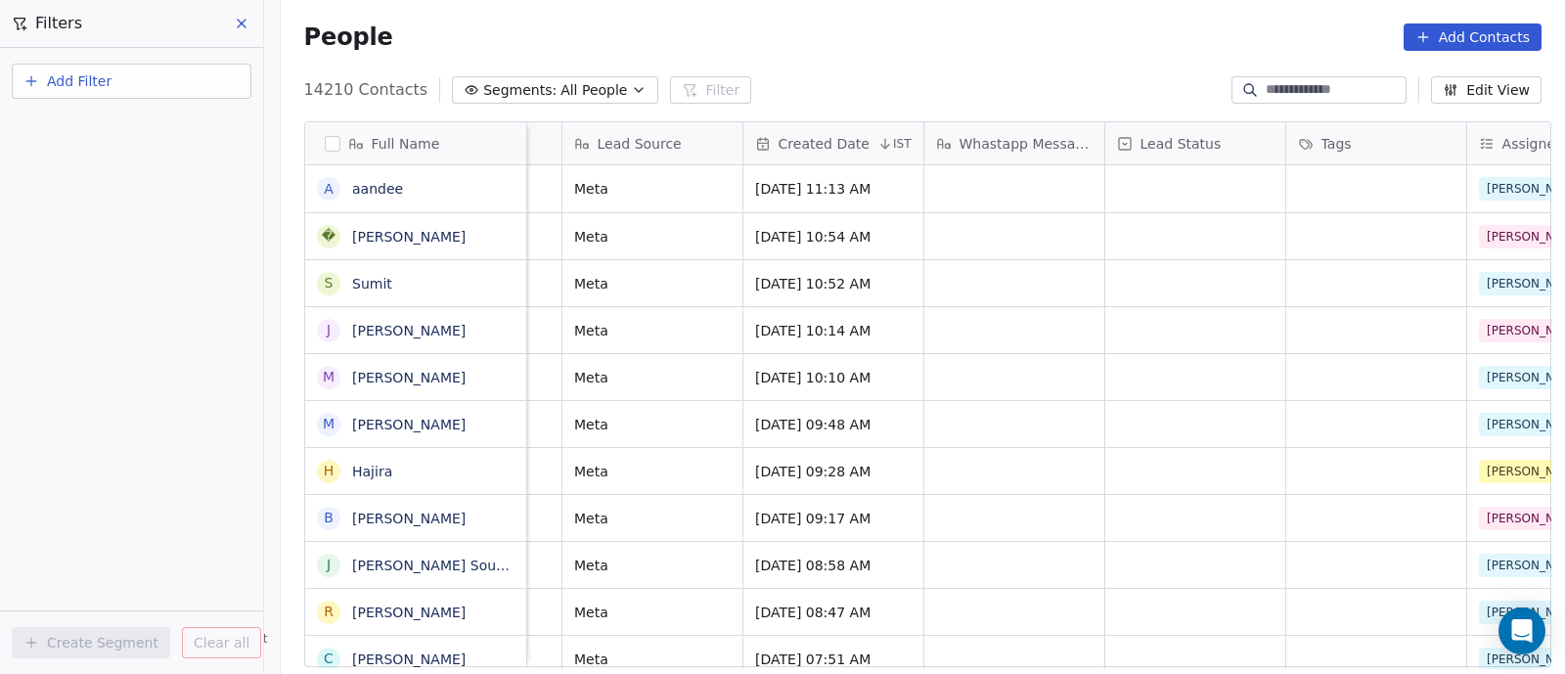
click at [93, 82] on span "Add Filter" at bounding box center [79, 81] width 65 height 21
click at [90, 158] on span "Contact activity" at bounding box center [86, 159] width 109 height 21
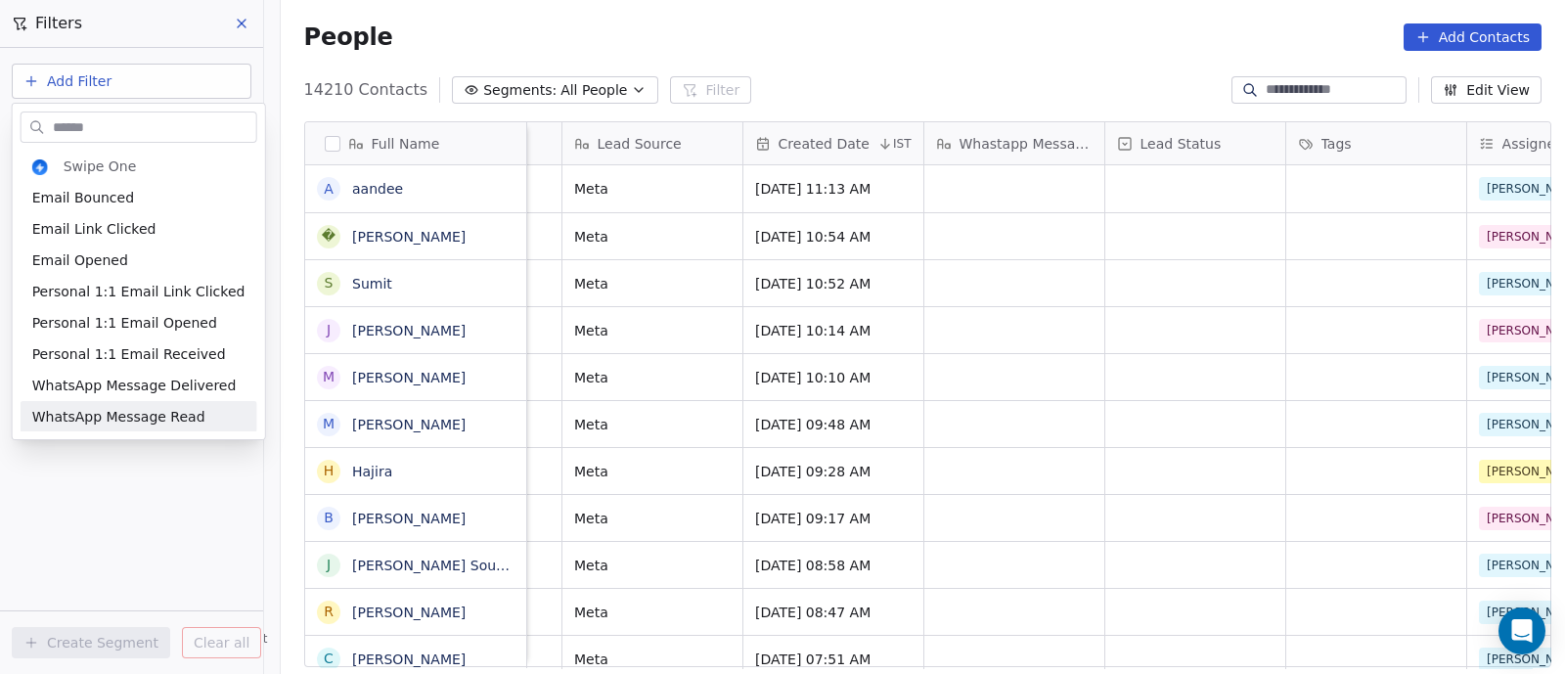
click at [159, 495] on html "On2Cook India Pvt. Ltd. Contacts People Marketing Workflows Campaigns Sales Pip…" at bounding box center [782, 337] width 1565 height 674
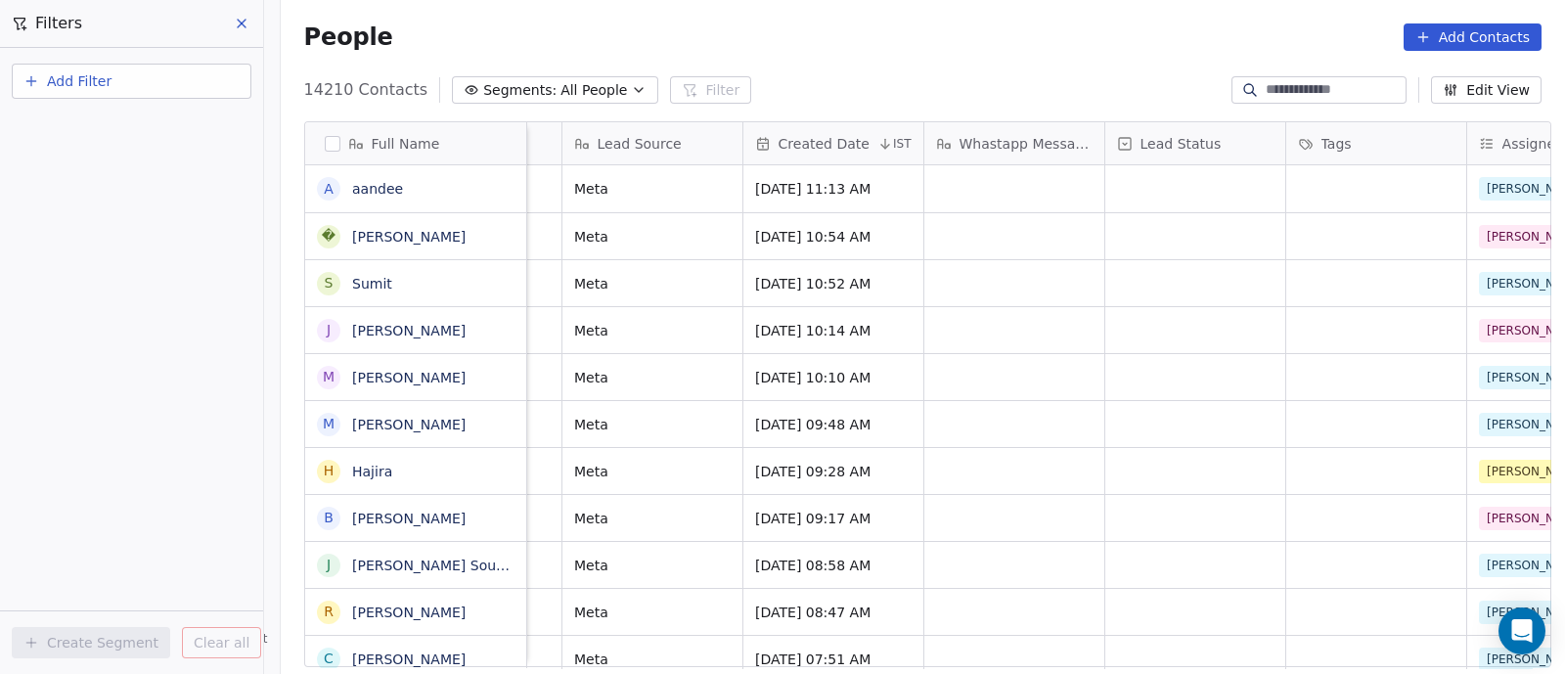
click at [1333, 88] on input at bounding box center [1334, 90] width 137 height 20
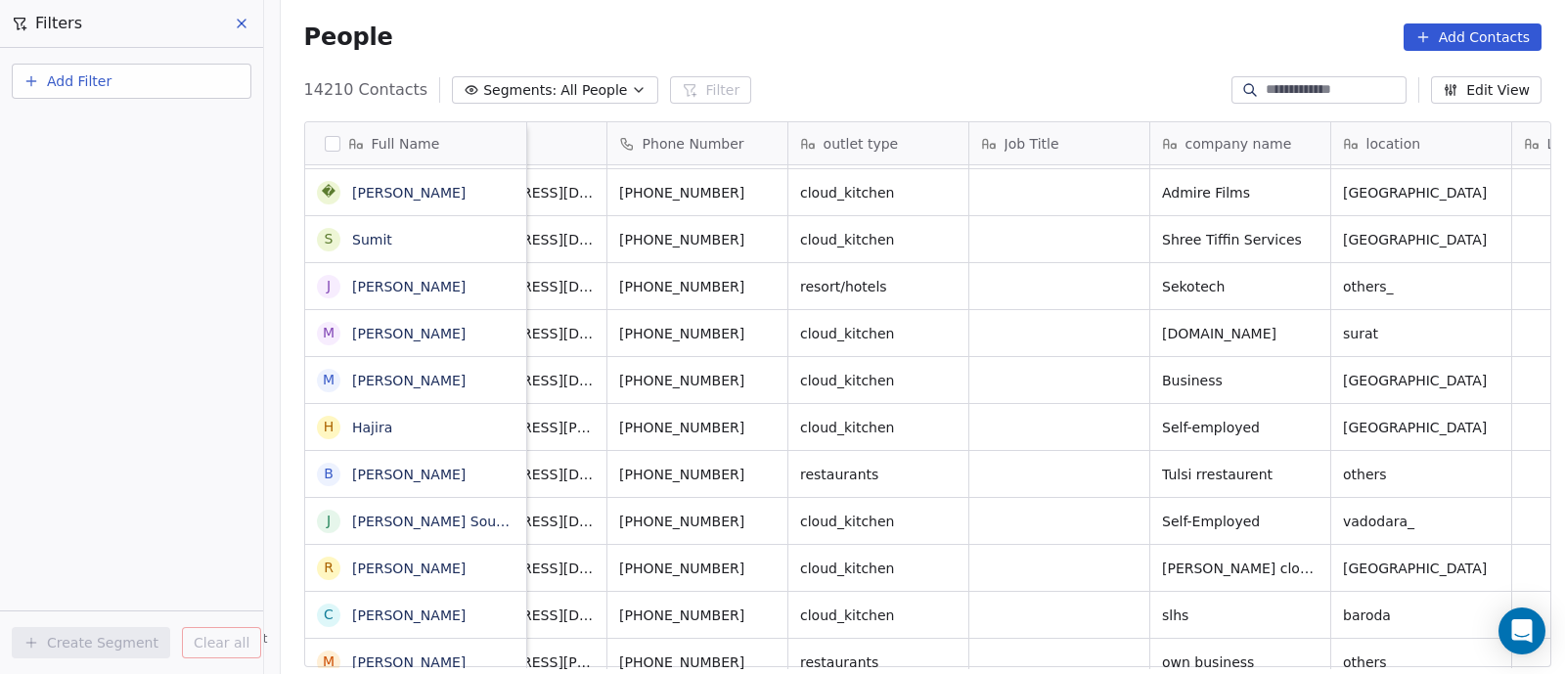
scroll to position [0, 0]
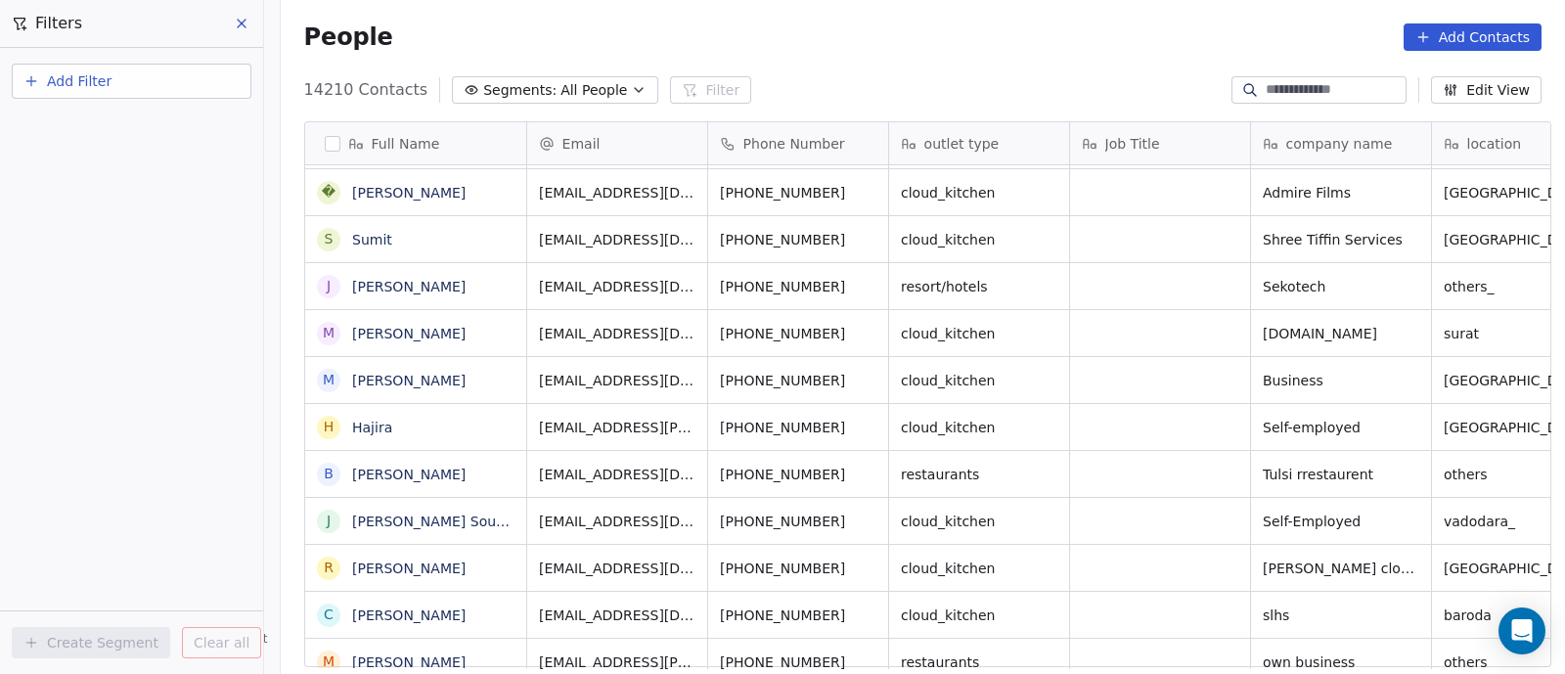
click at [483, 95] on span "Segments:" at bounding box center [519, 90] width 73 height 21
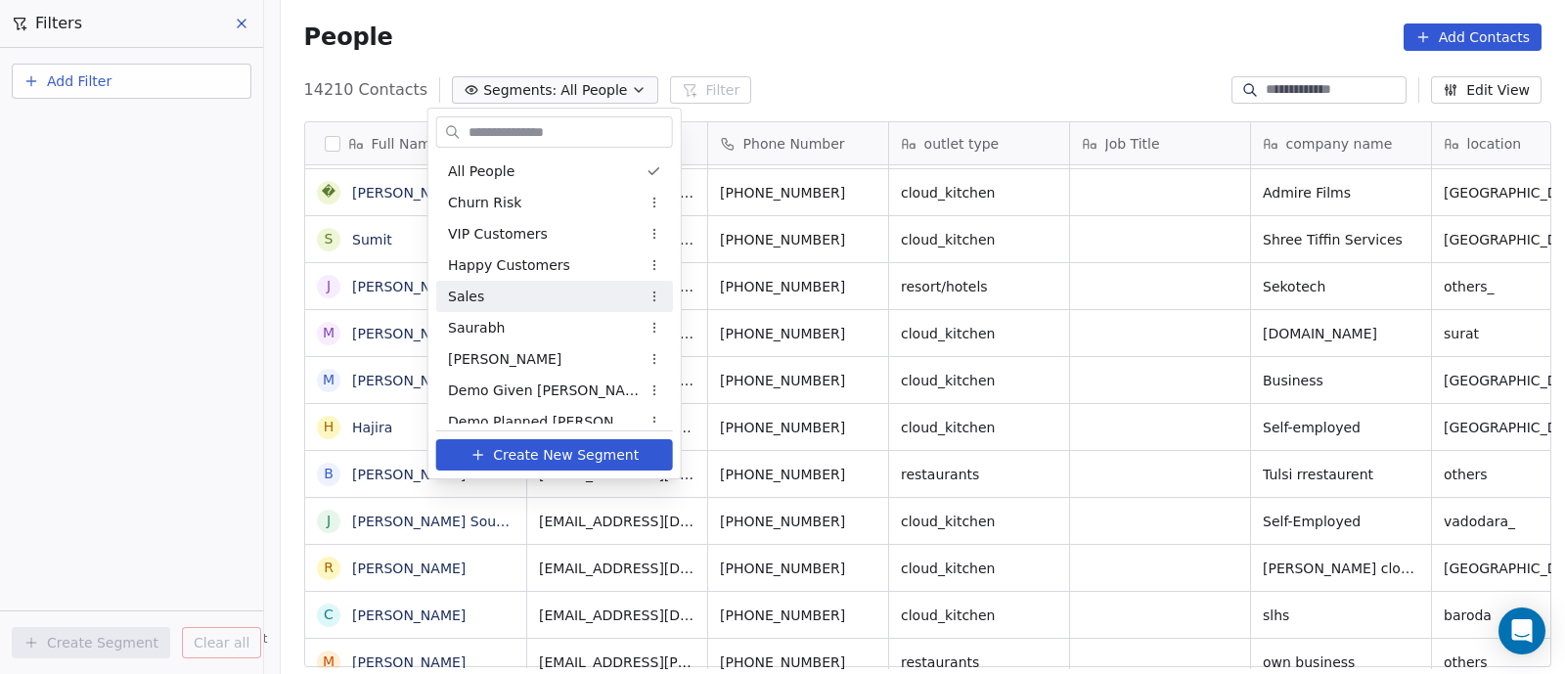
click at [467, 296] on span "Sales" at bounding box center [466, 297] width 36 height 21
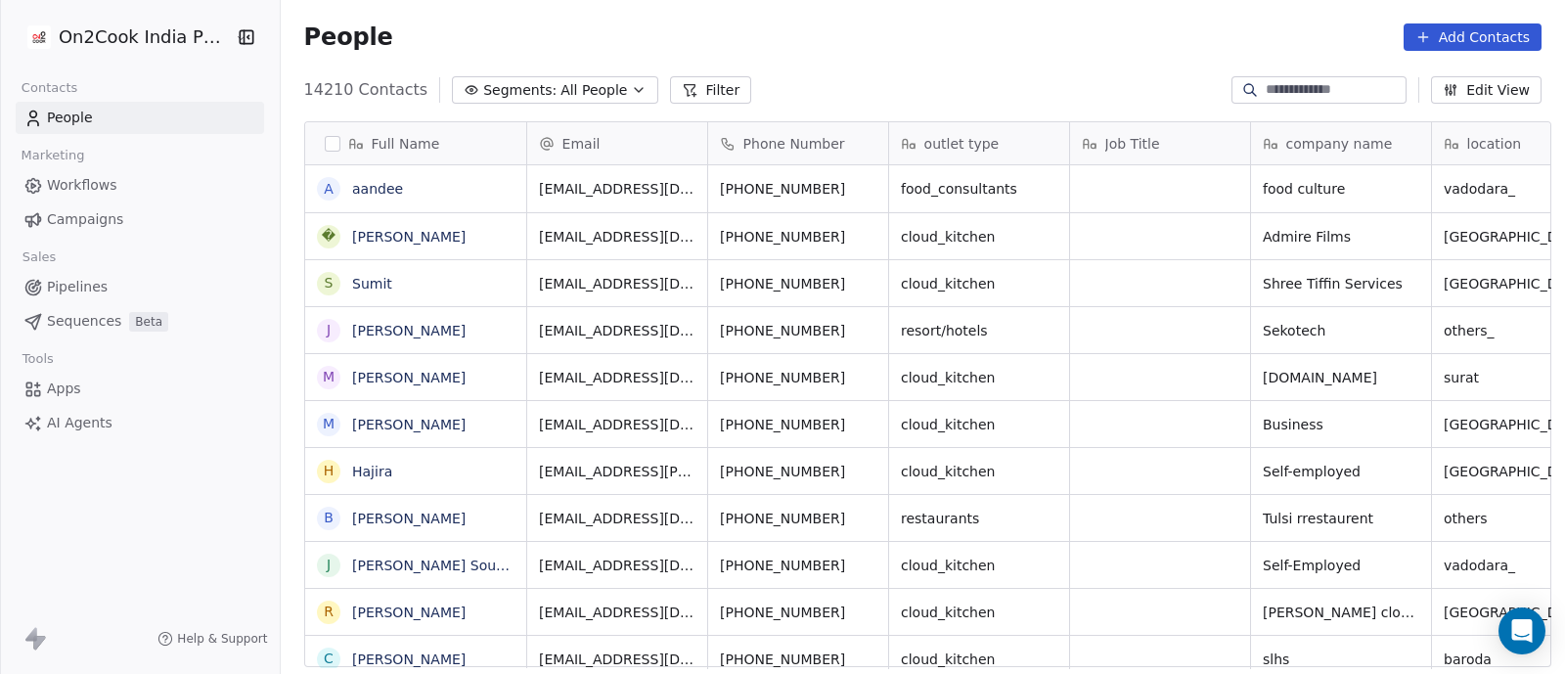
scroll to position [574, 1275]
click at [63, 286] on span "Pipelines" at bounding box center [77, 287] width 61 height 21
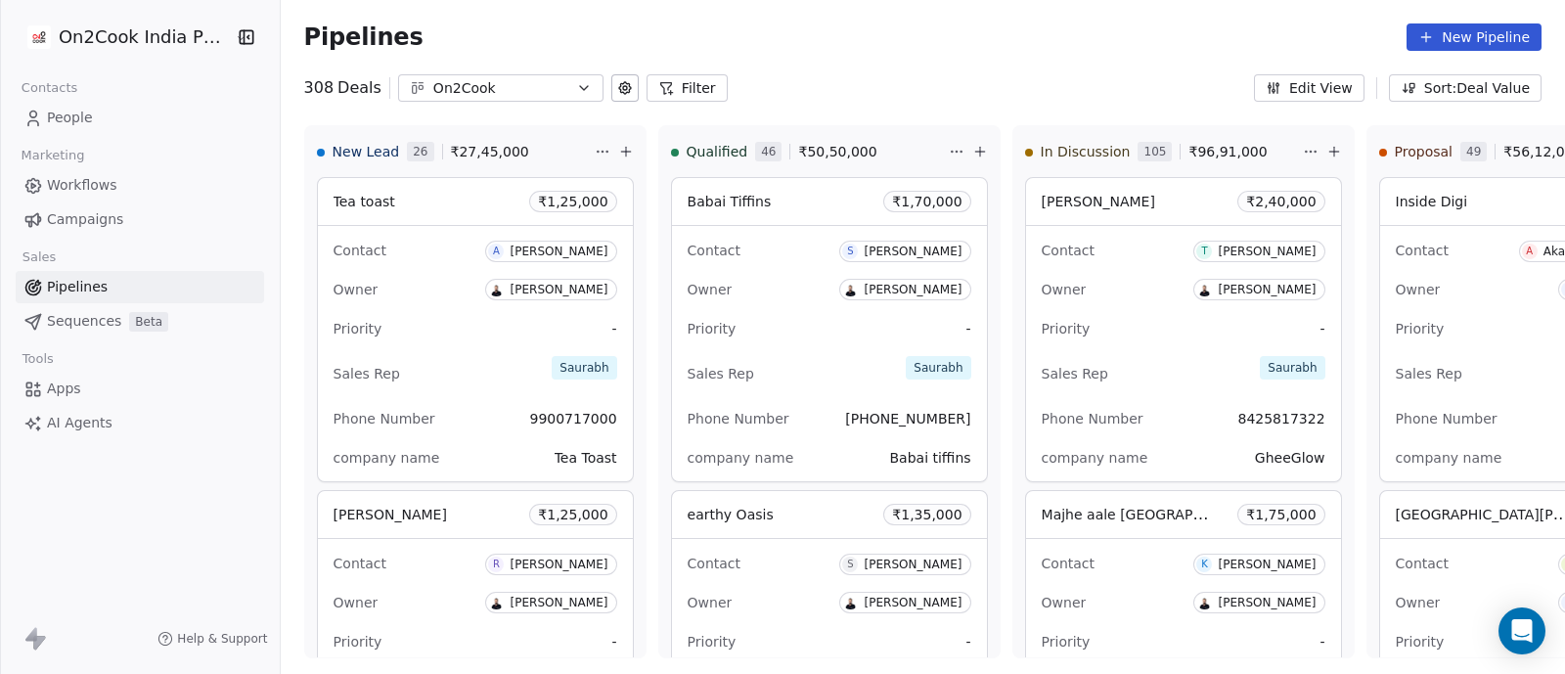
click at [689, 87] on button "Filter" at bounding box center [687, 87] width 81 height 27
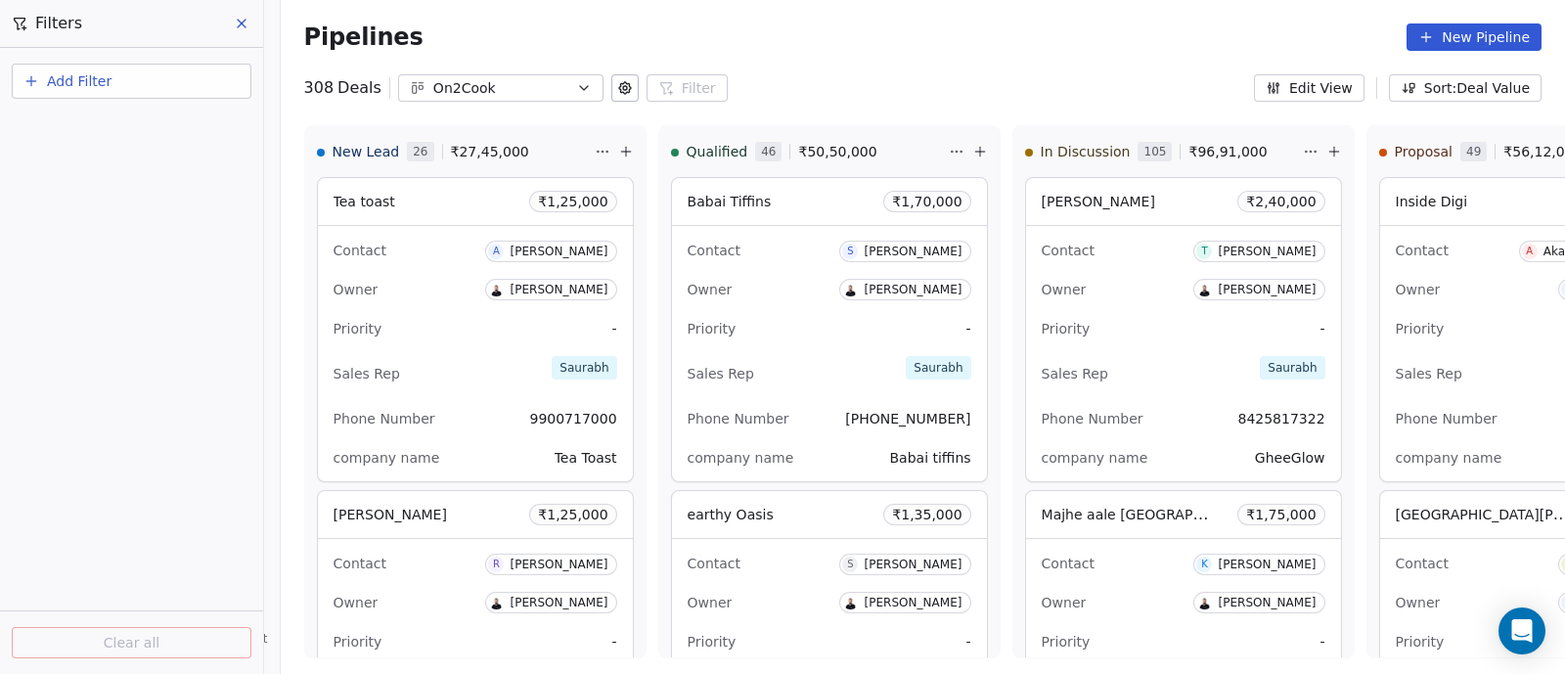
click at [85, 82] on span "Add Filter" at bounding box center [79, 81] width 65 height 21
click at [85, 124] on span "Deal properties" at bounding box center [85, 127] width 106 height 21
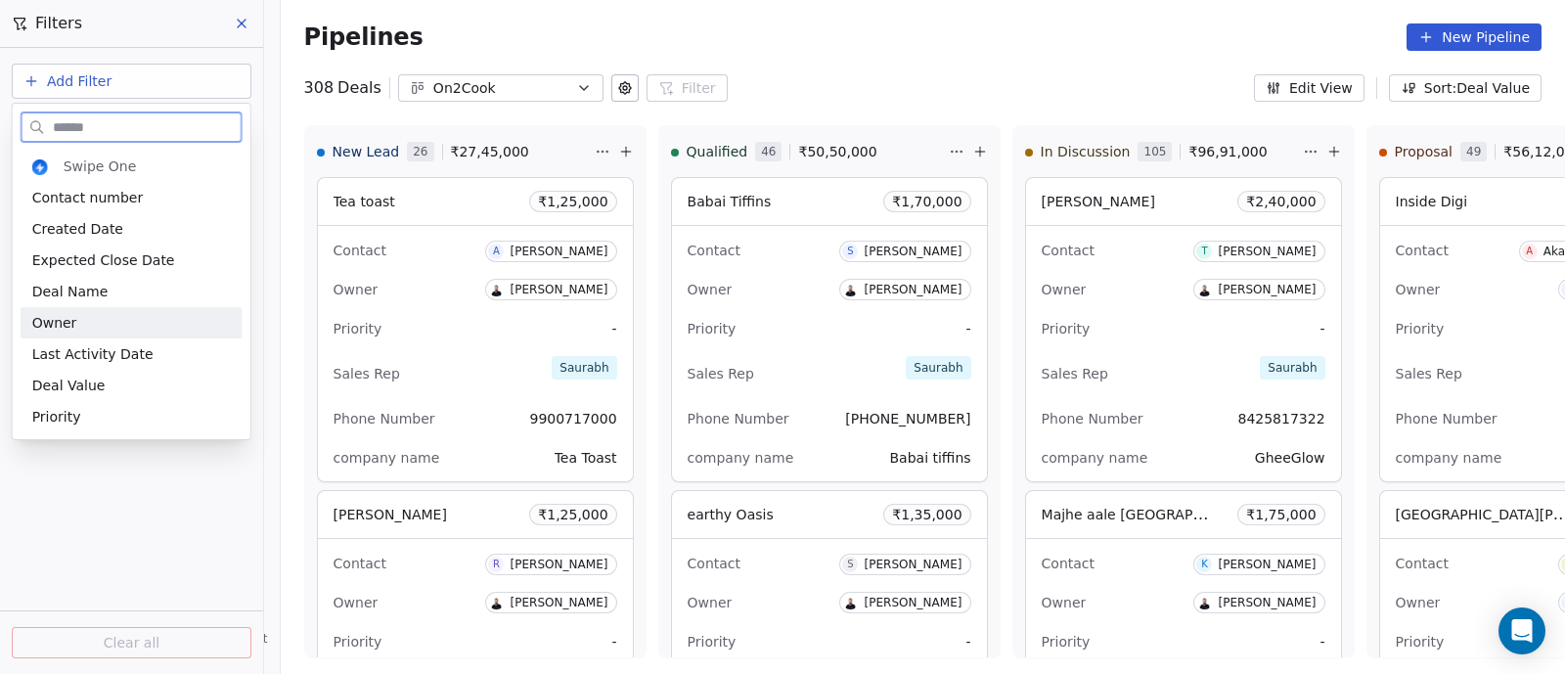
click at [61, 321] on span "Owner" at bounding box center [54, 323] width 45 height 20
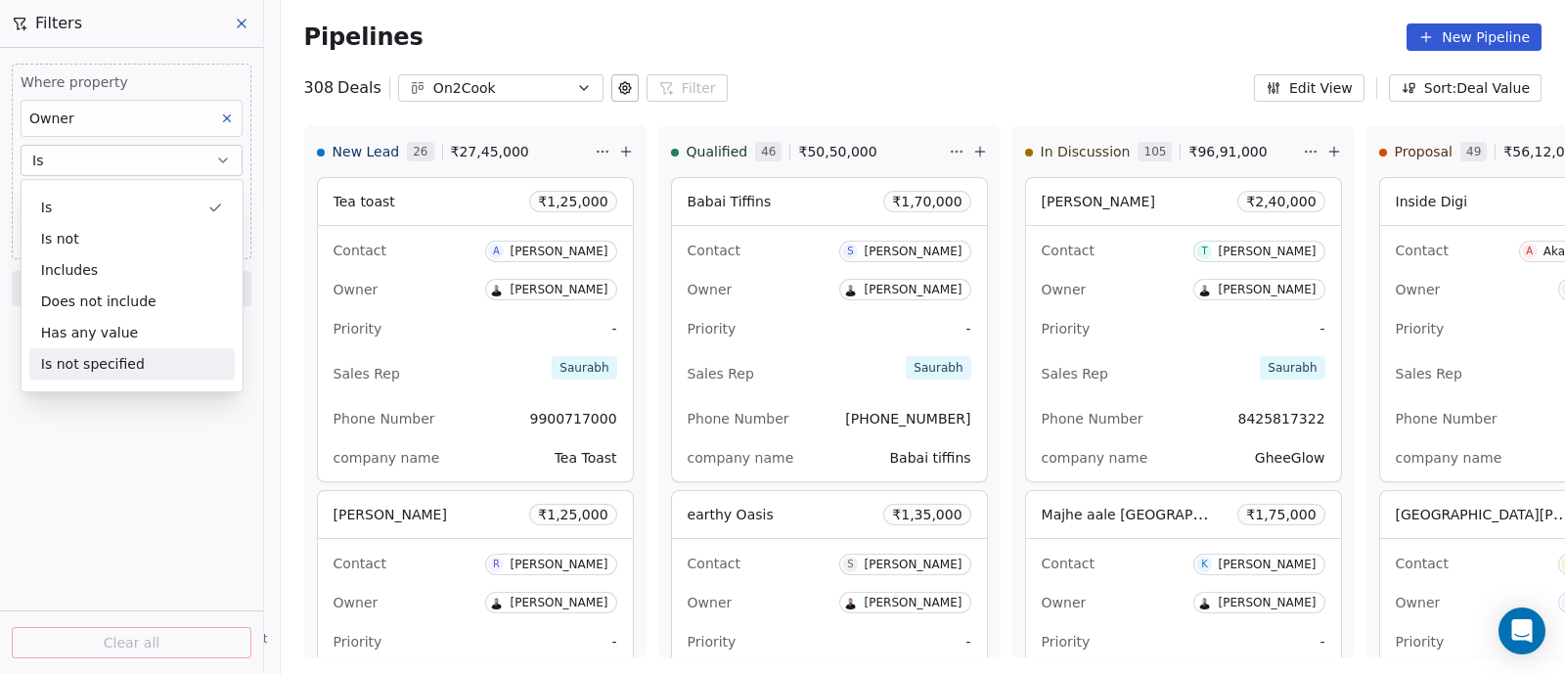
click at [71, 530] on div "Where property Owner Is Select Owner Add filter to this group Add another filte…" at bounding box center [131, 361] width 263 height 626
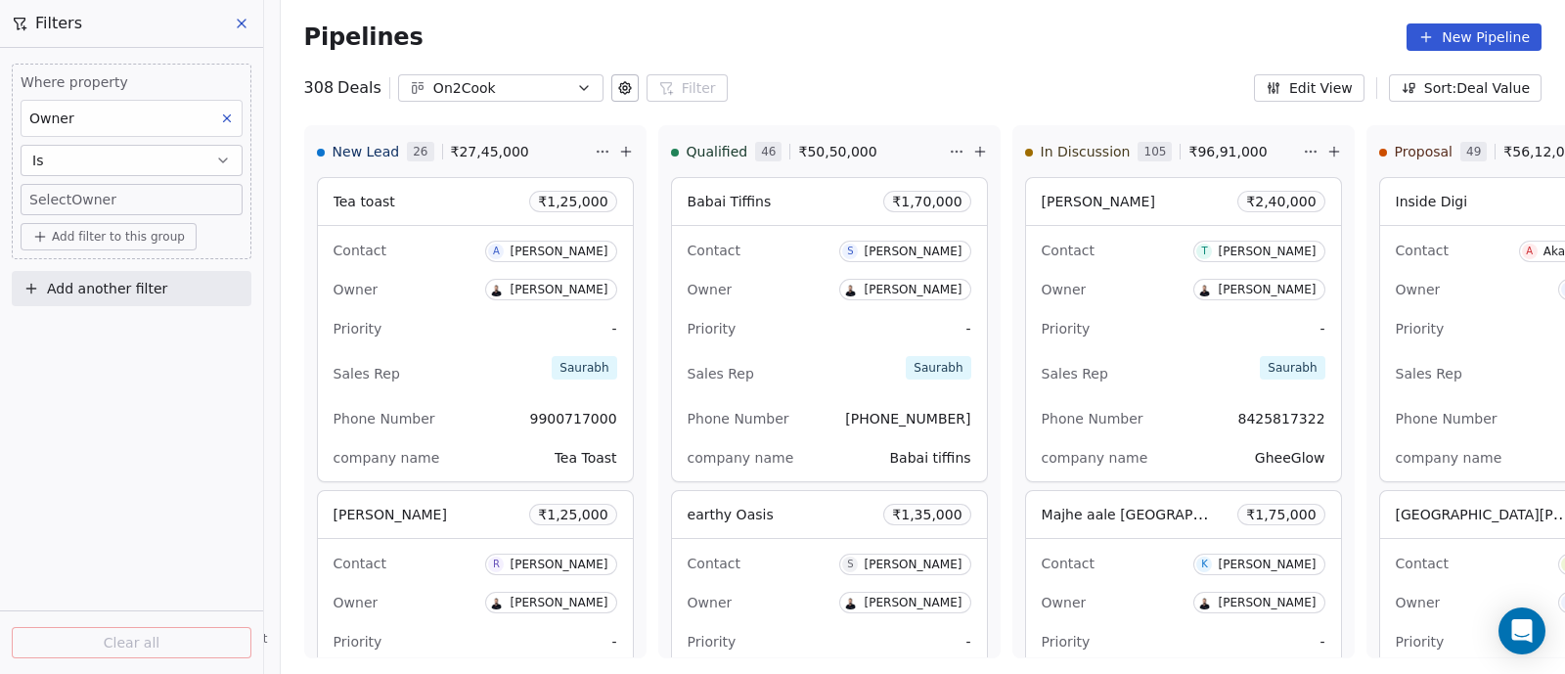
click at [174, 202] on body "On2Cook India Pvt. Ltd. Contacts People Marketing Workflows Campaigns Sales Pip…" at bounding box center [782, 337] width 1565 height 674
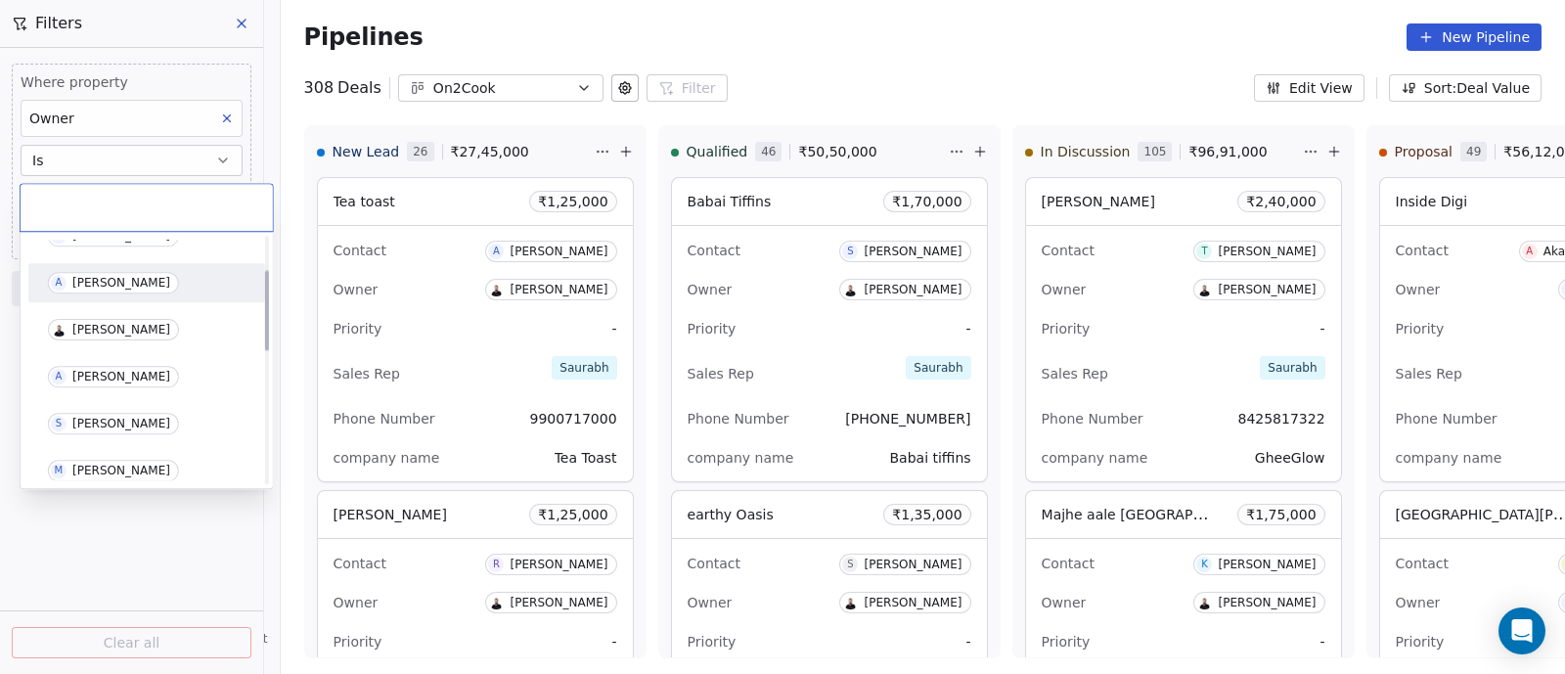
scroll to position [121, 0]
click at [98, 374] on div "[PERSON_NAME]" at bounding box center [121, 373] width 98 height 14
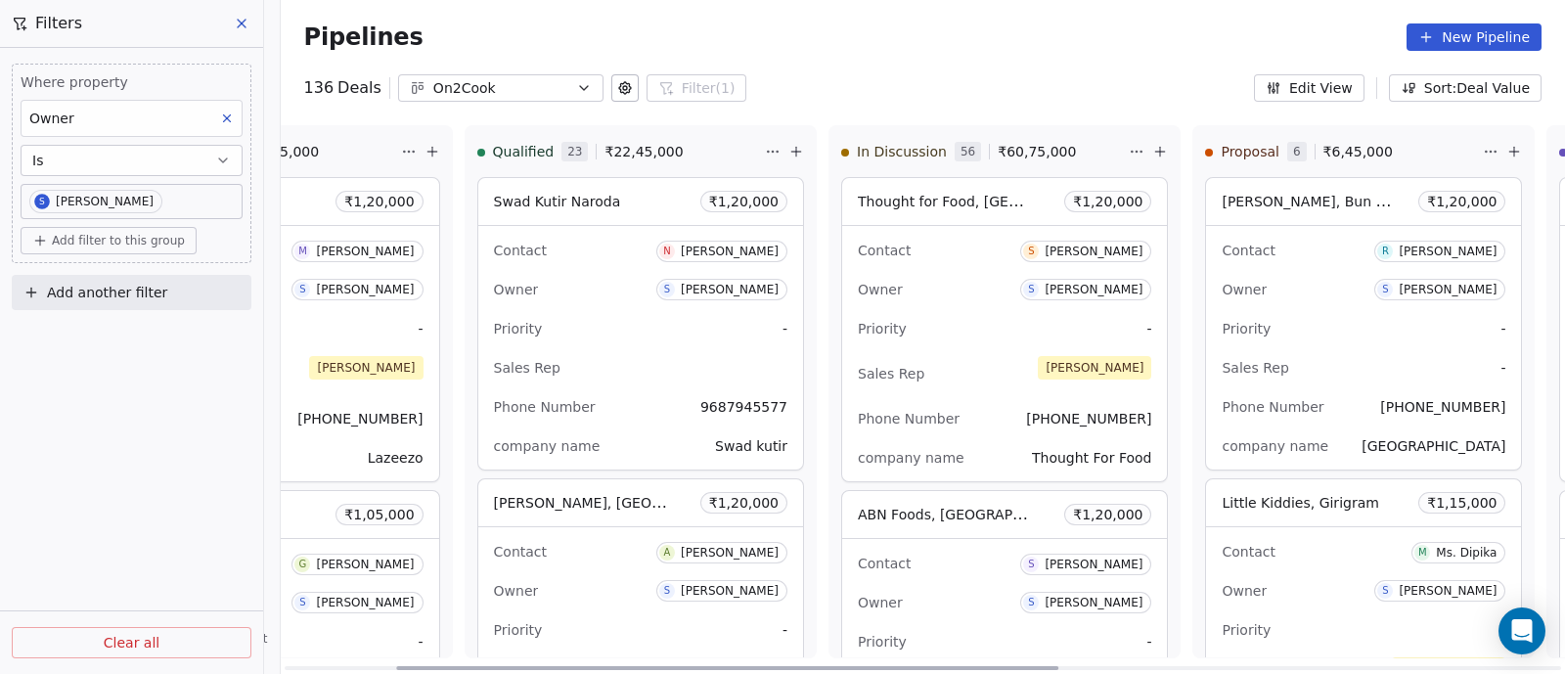
scroll to position [0, 262]
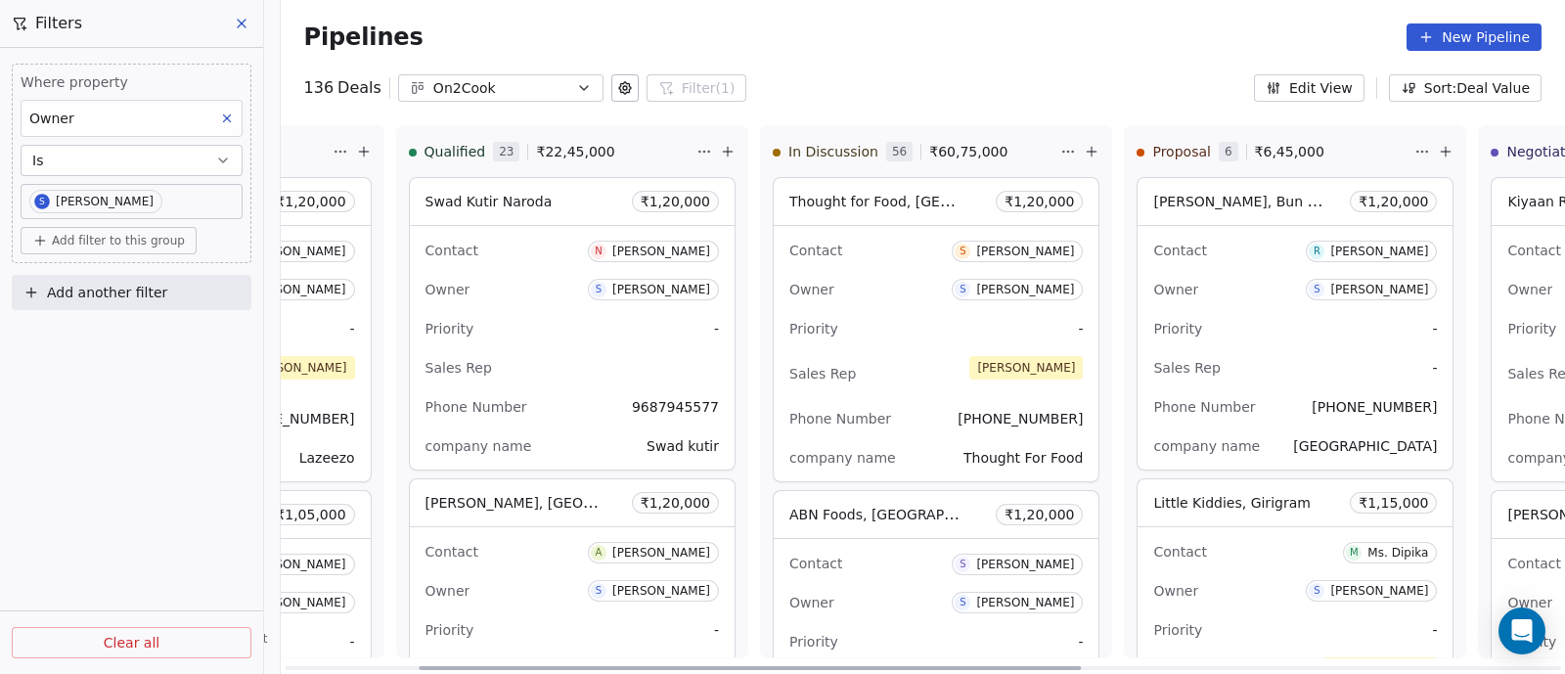
drag, startPoint x: 415, startPoint y: 663, endPoint x: 549, endPoint y: 665, distance: 134.0
click at [549, 666] on div at bounding box center [750, 668] width 662 height 4
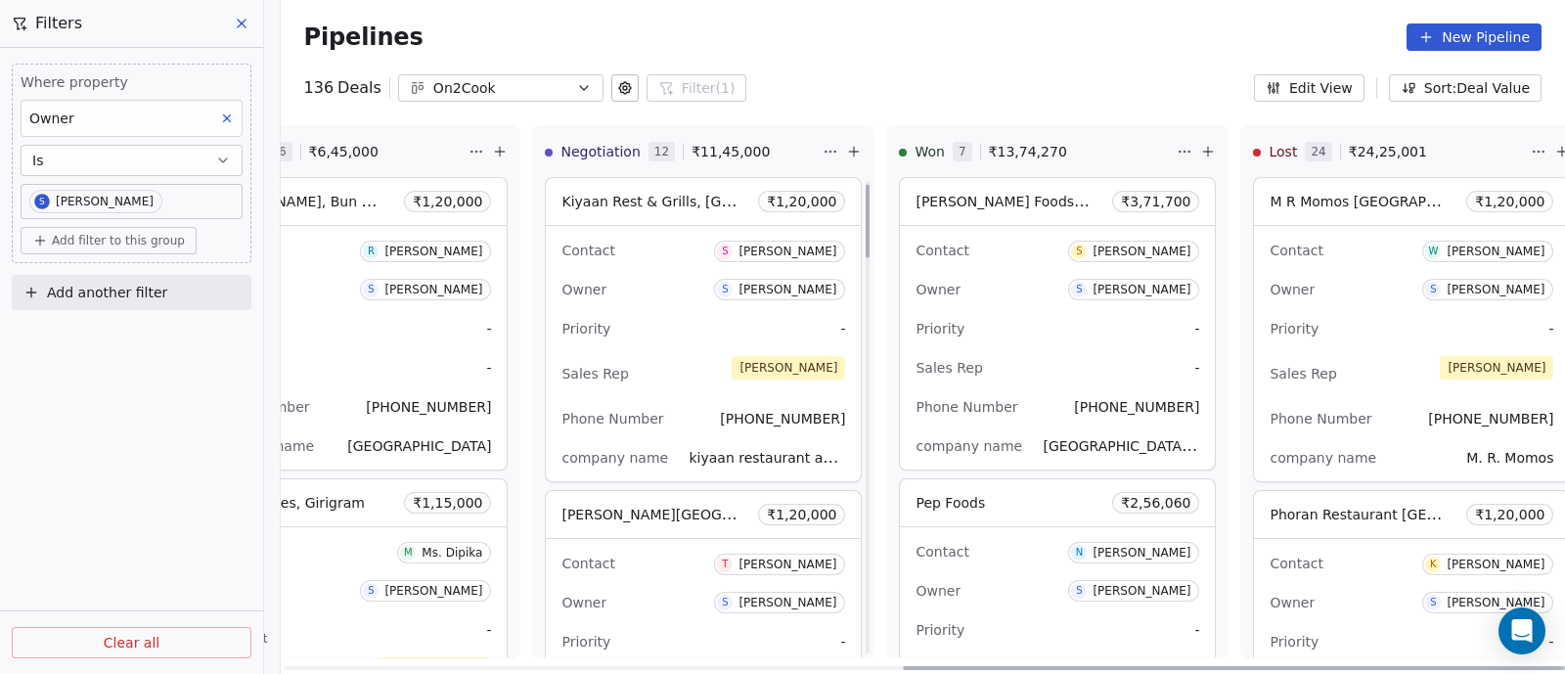
scroll to position [121, 0]
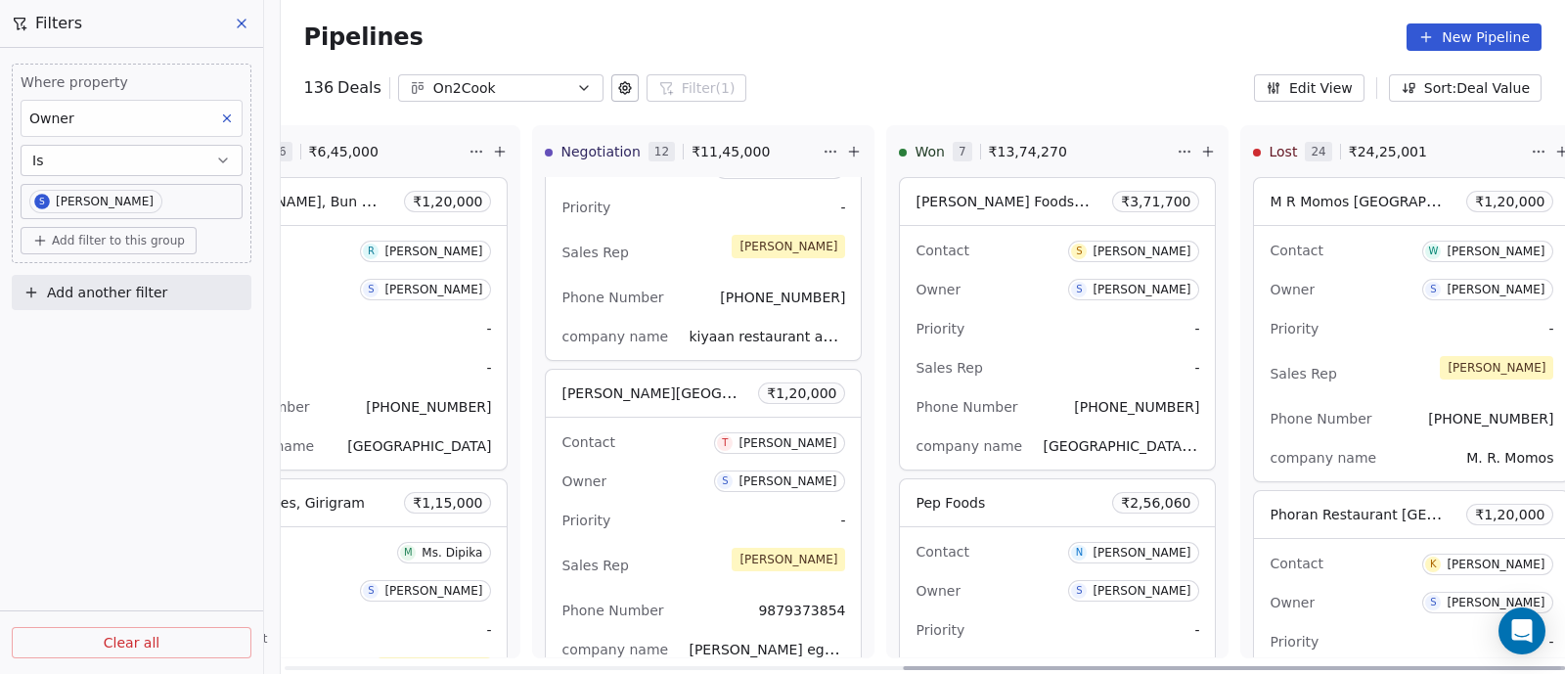
click at [680, 457] on div "Contact [PERSON_NAME] Owner S [PERSON_NAME] Priority - Sales Rep [PERSON_NAME] …" at bounding box center [703, 545] width 315 height 255
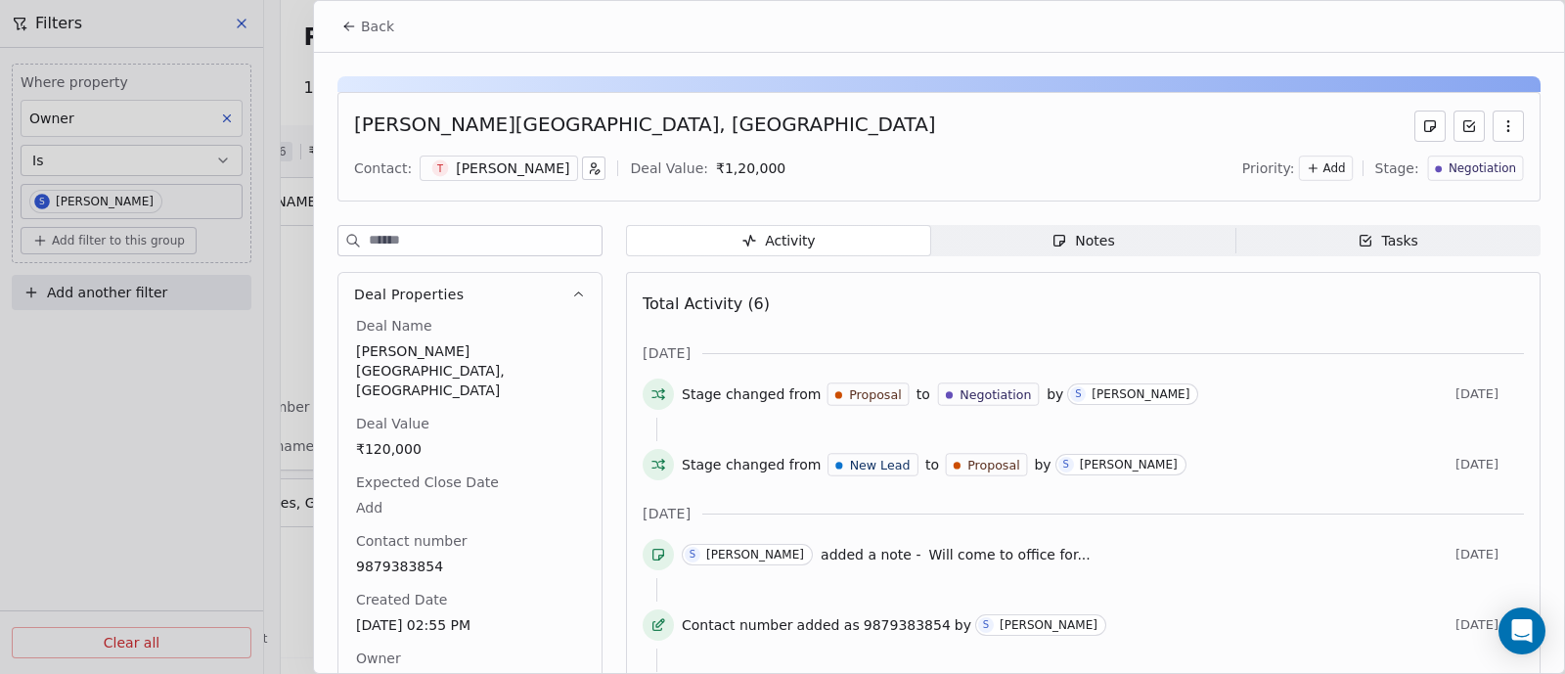
click at [1108, 247] on span "Notes Notes" at bounding box center [1083, 240] width 305 height 31
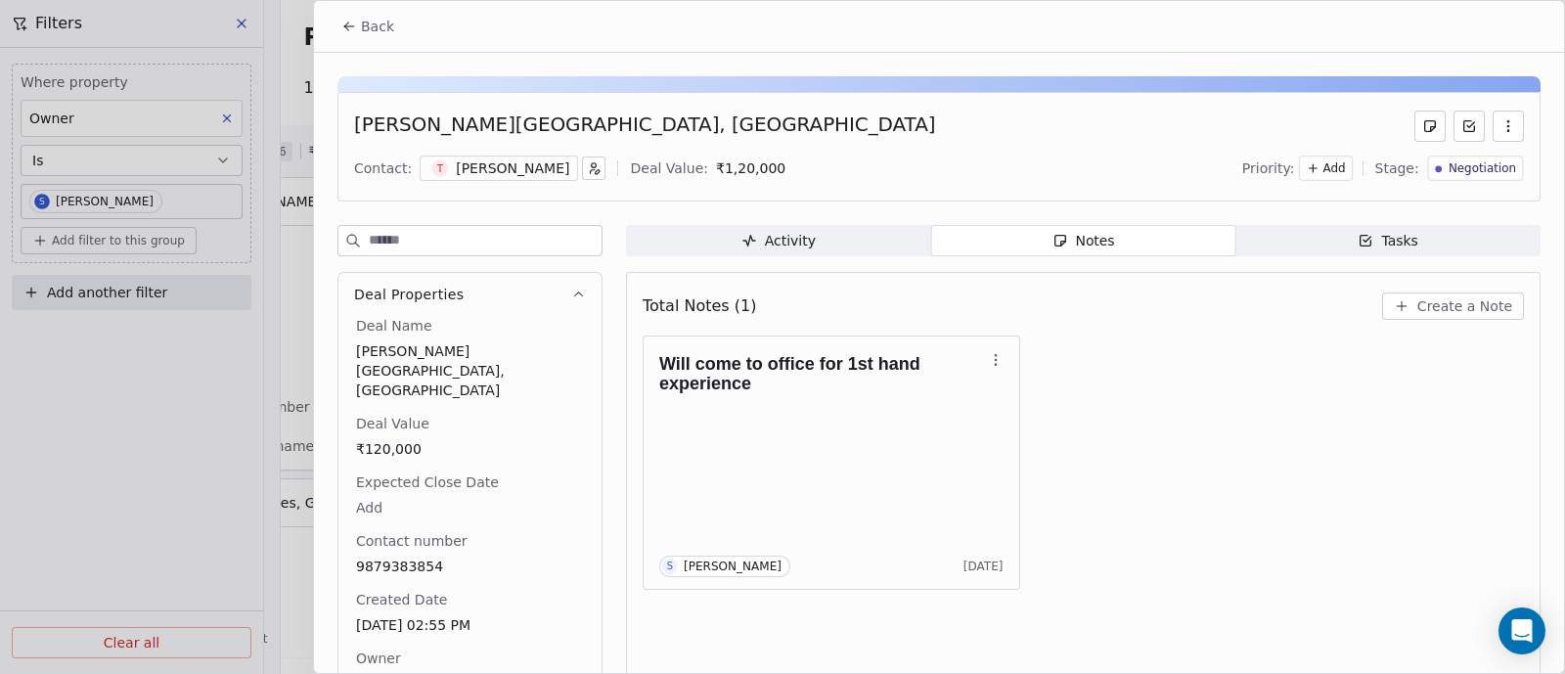
click at [376, 22] on span "Back" at bounding box center [377, 27] width 33 height 20
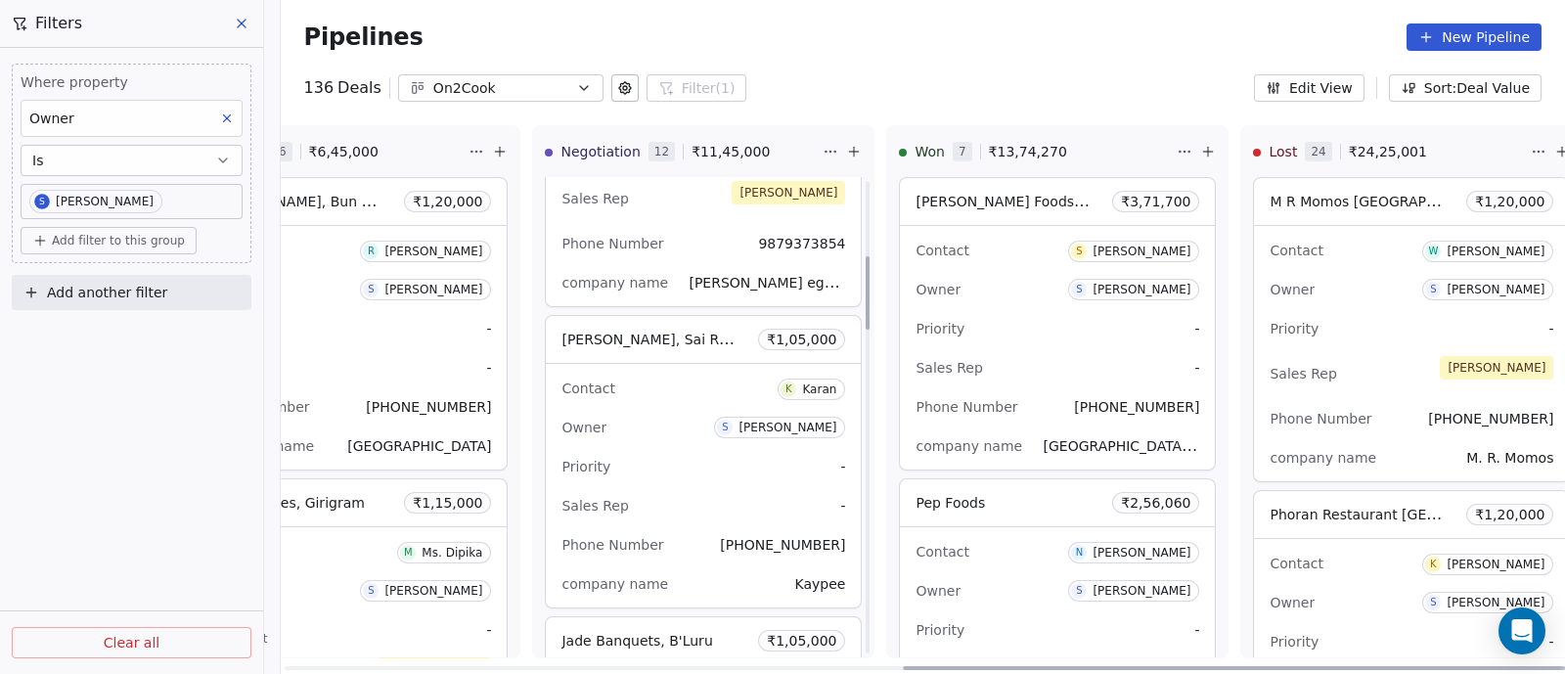
scroll to position [611, 0]
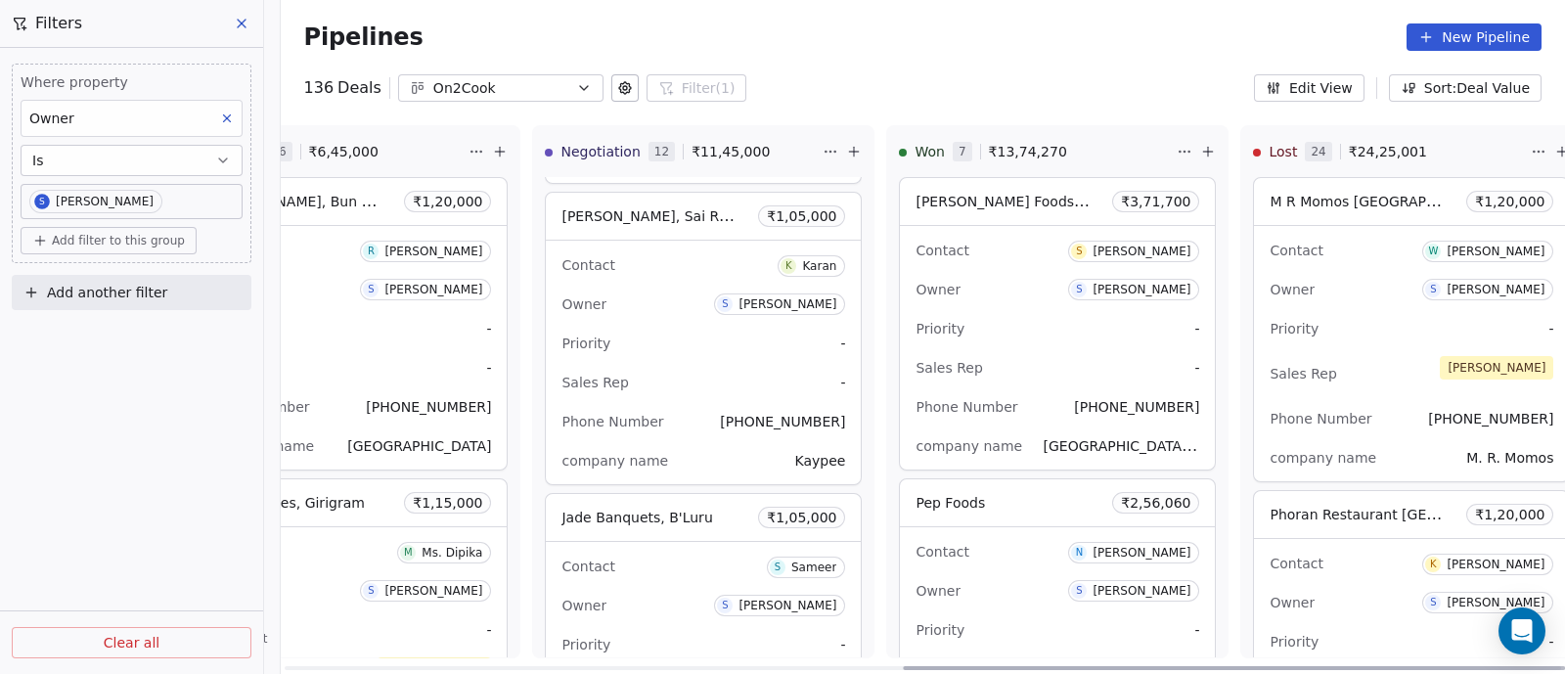
click at [642, 316] on div "Owner S [PERSON_NAME]" at bounding box center [703, 304] width 284 height 31
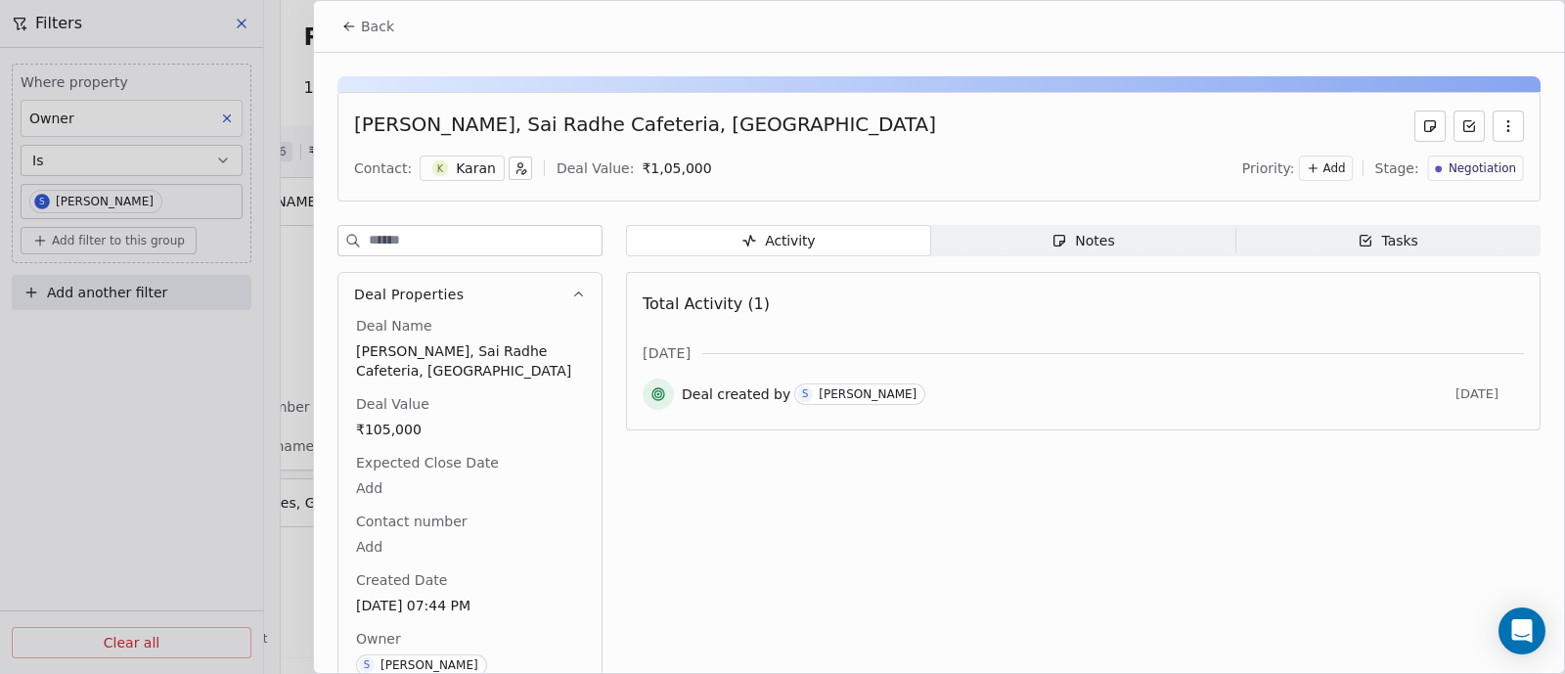
click at [1086, 239] on div "Notes" at bounding box center [1083, 241] width 63 height 21
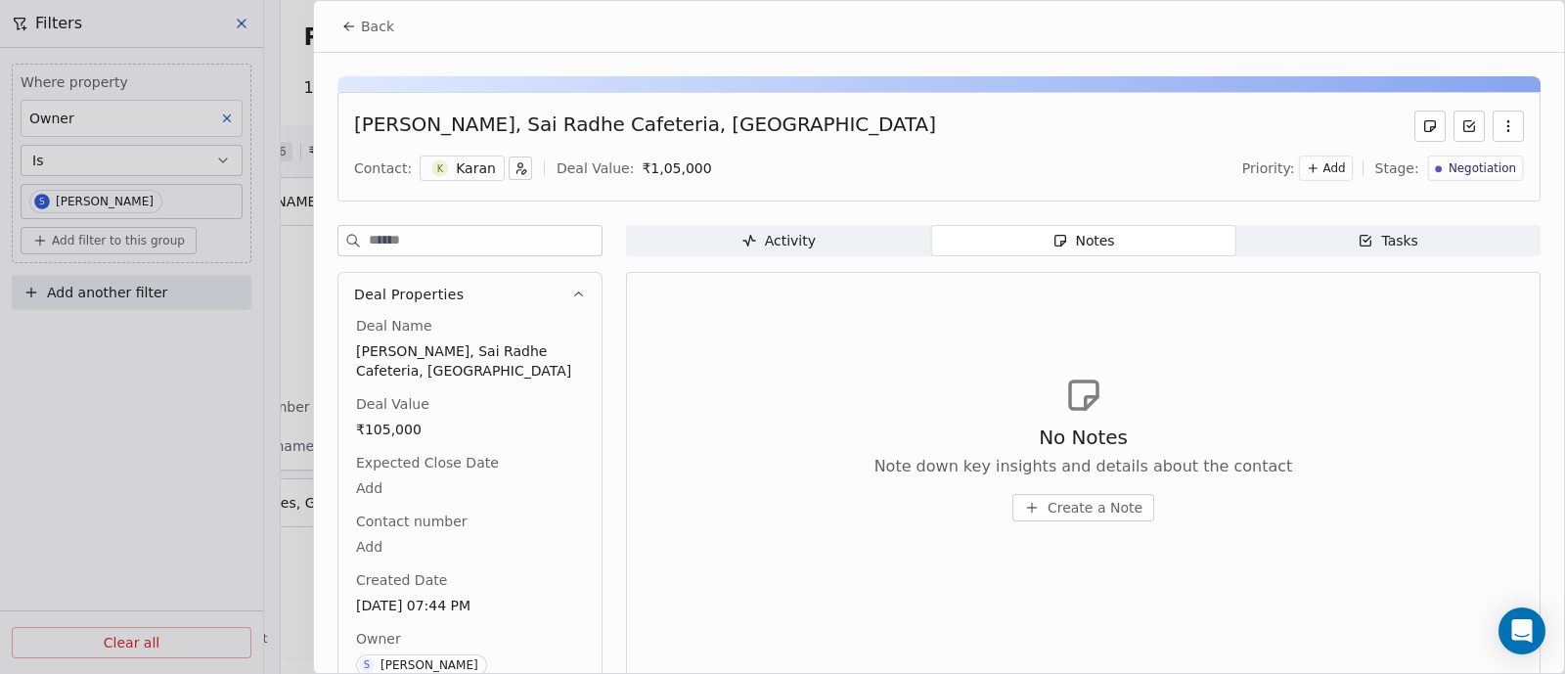
click at [373, 24] on span "Back" at bounding box center [377, 27] width 33 height 20
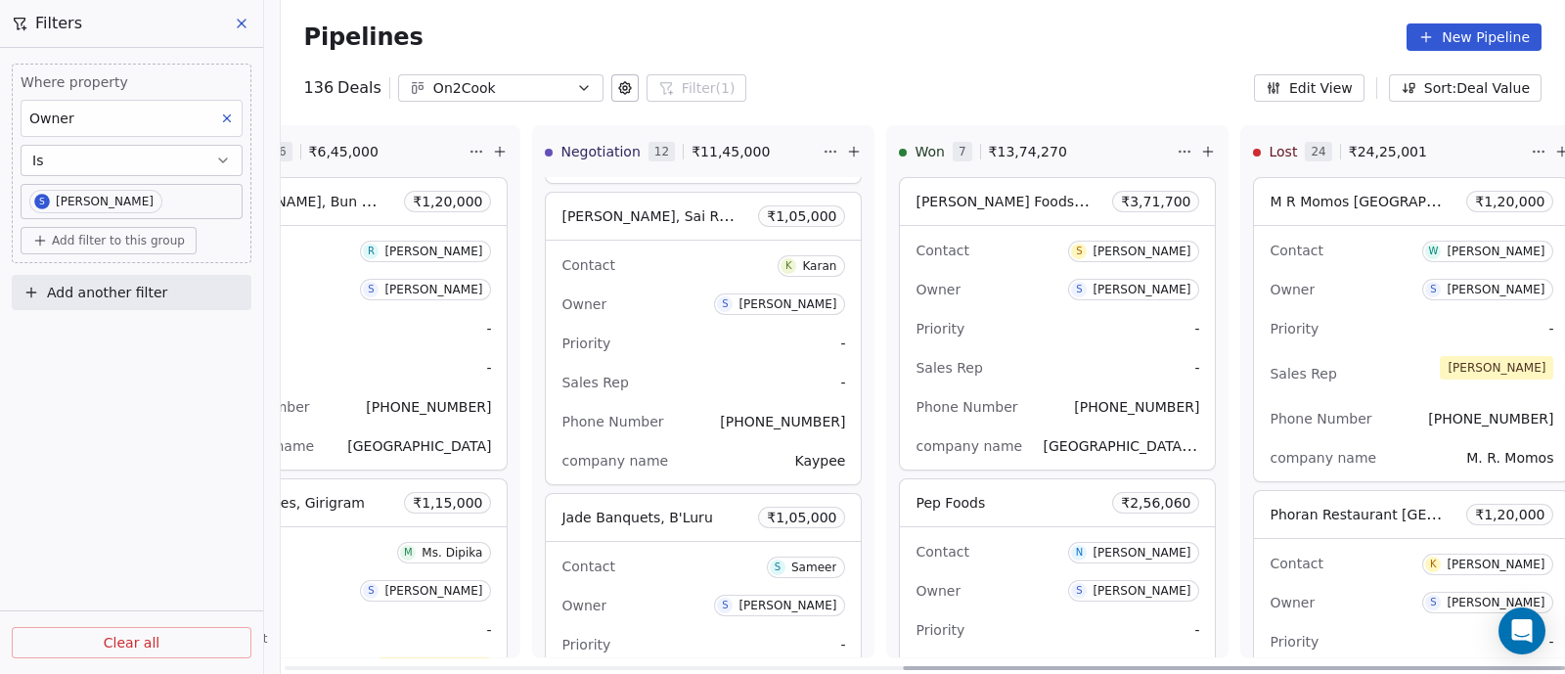
click at [670, 378] on div "Sales Rep -" at bounding box center [703, 382] width 284 height 31
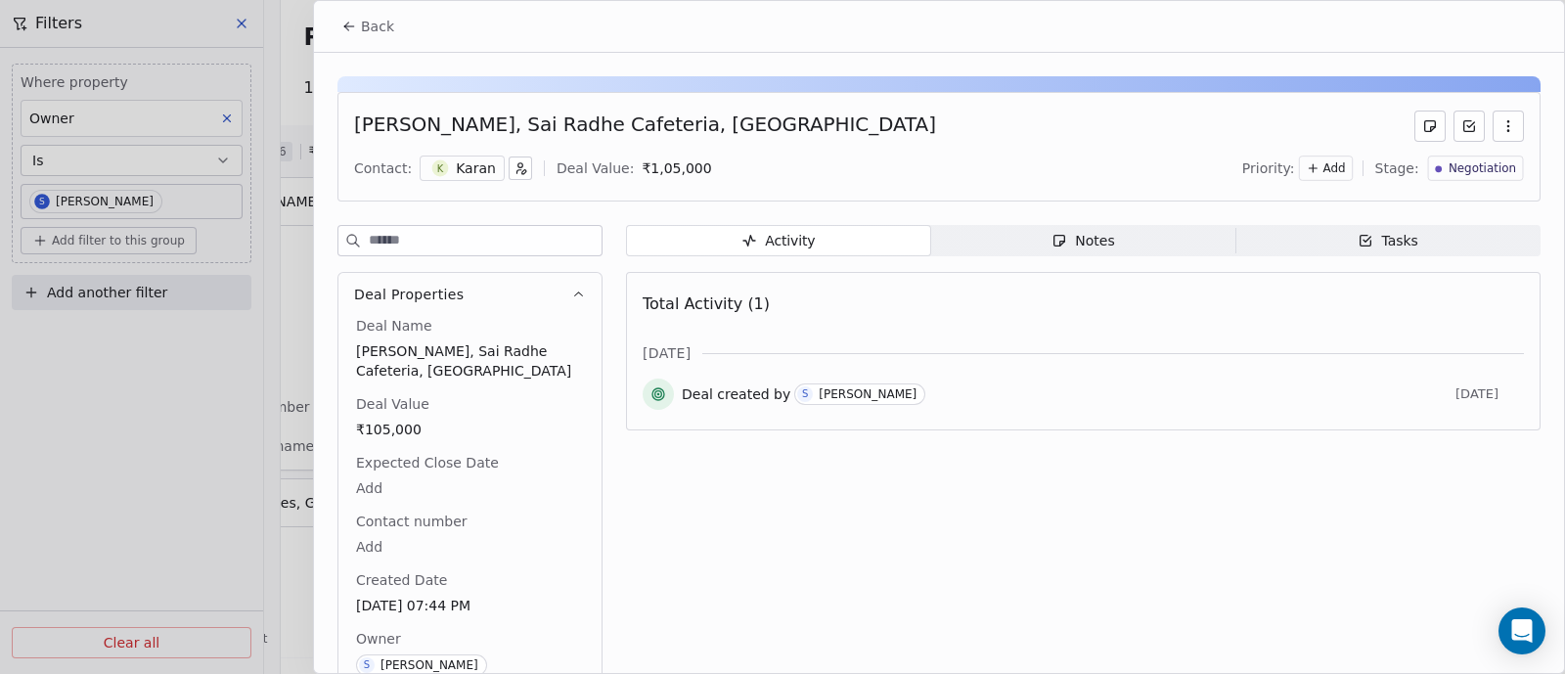
click at [1079, 249] on div "Notes" at bounding box center [1083, 241] width 63 height 21
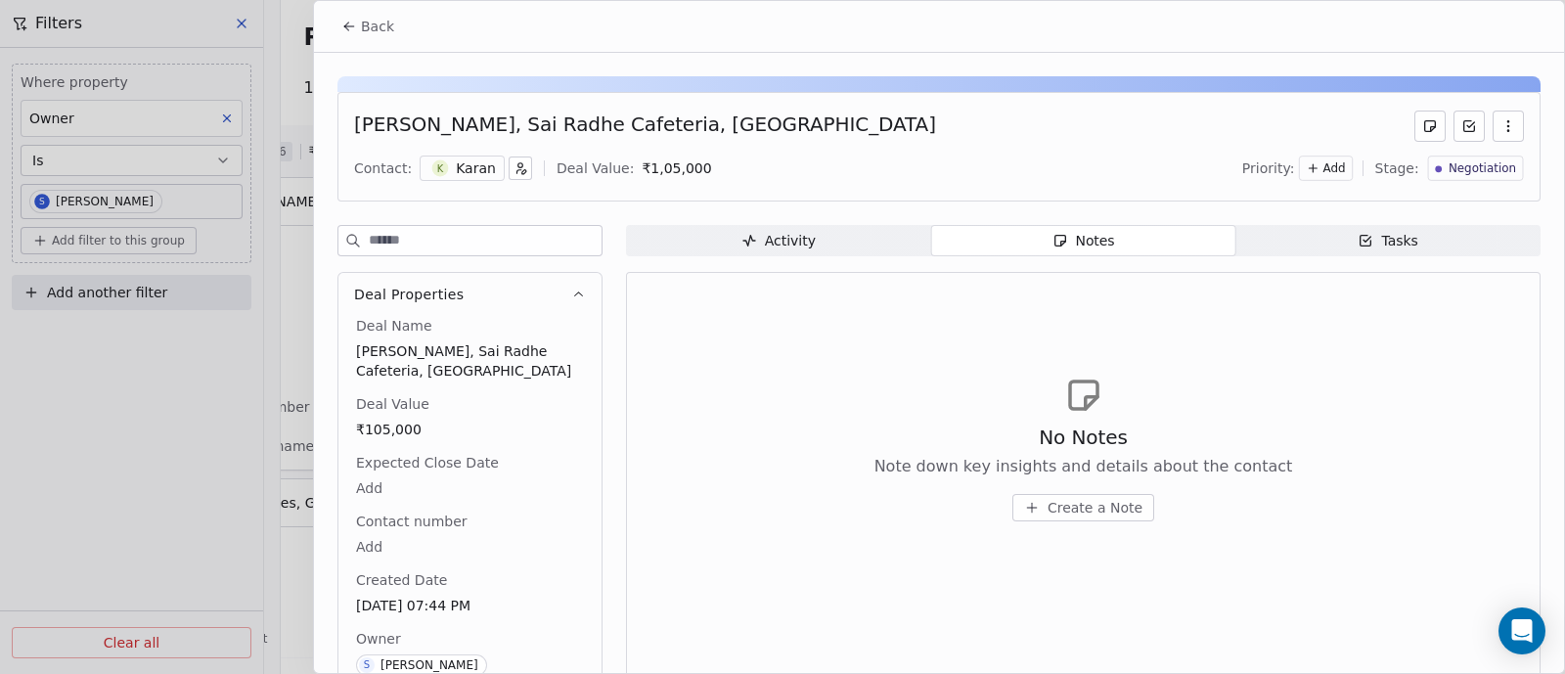
click at [1079, 511] on span "Create a Note" at bounding box center [1095, 508] width 95 height 20
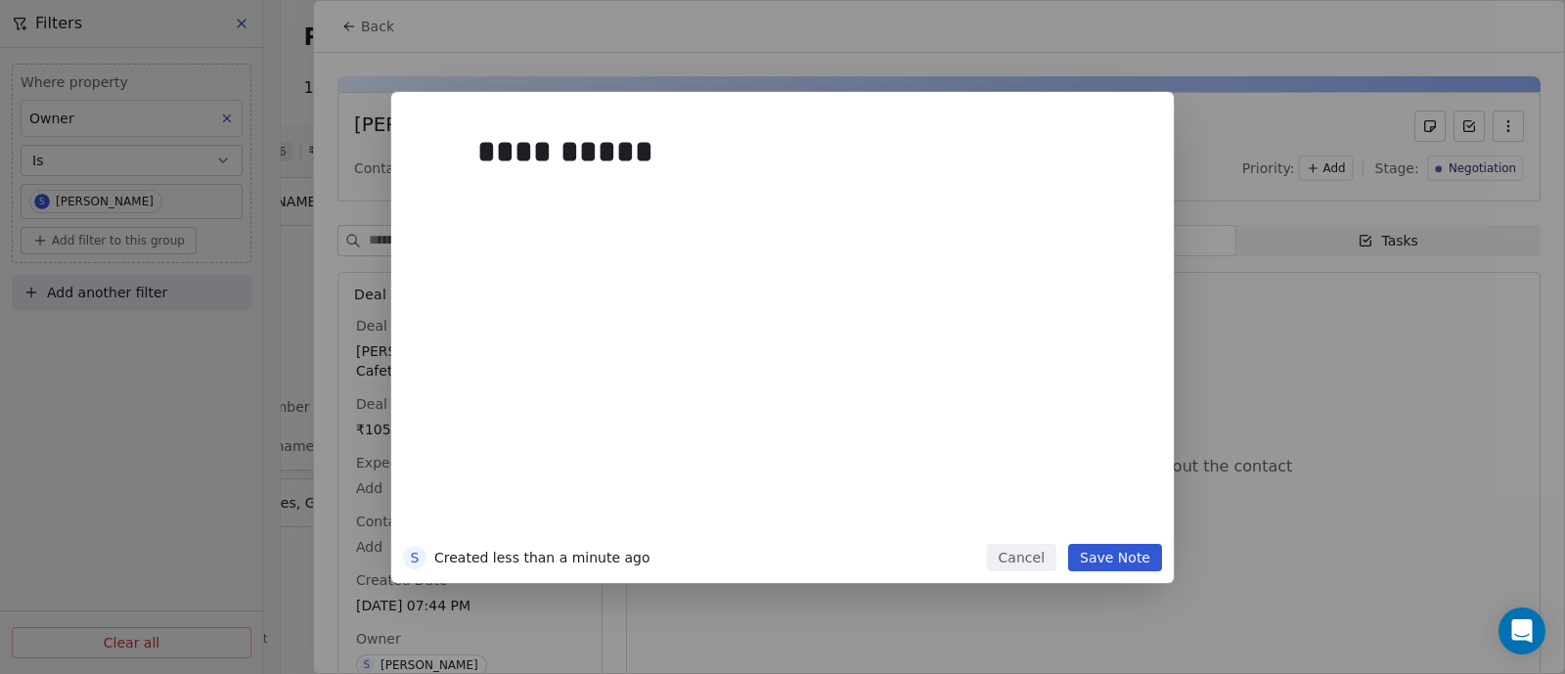
click at [1113, 564] on button "Save Note" at bounding box center [1115, 557] width 94 height 27
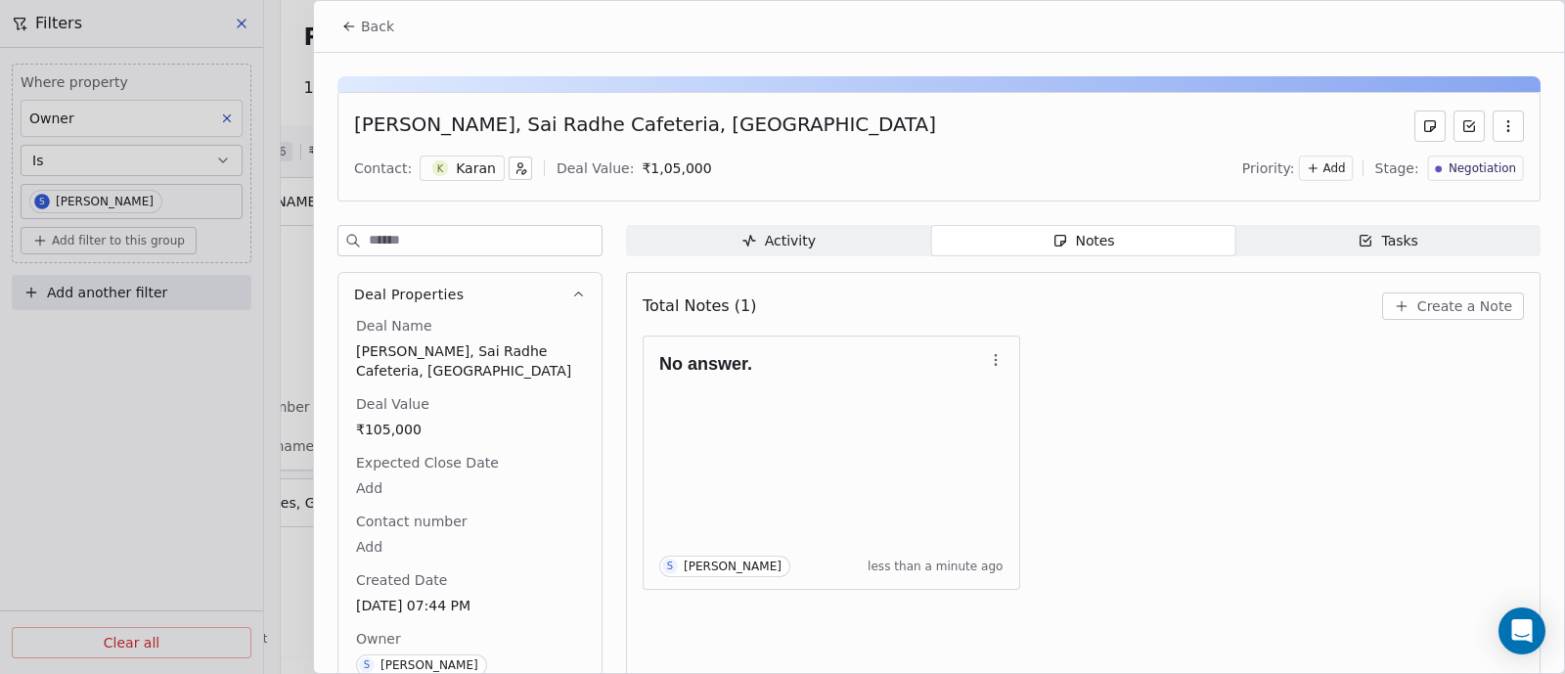
click at [361, 22] on span "Back" at bounding box center [377, 27] width 33 height 20
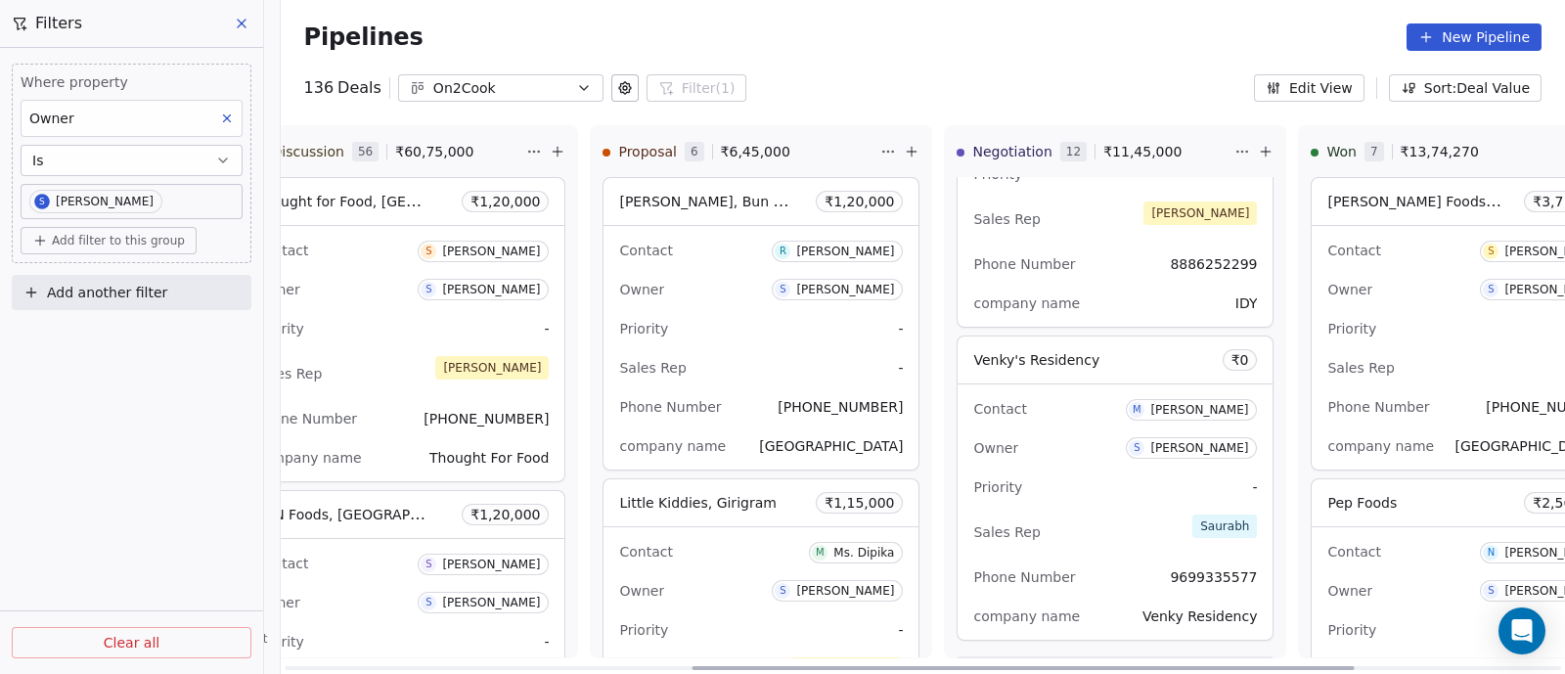
scroll to position [0, 793]
click at [689, 286] on div "Owner S [PERSON_NAME]" at bounding box center [764, 289] width 284 height 31
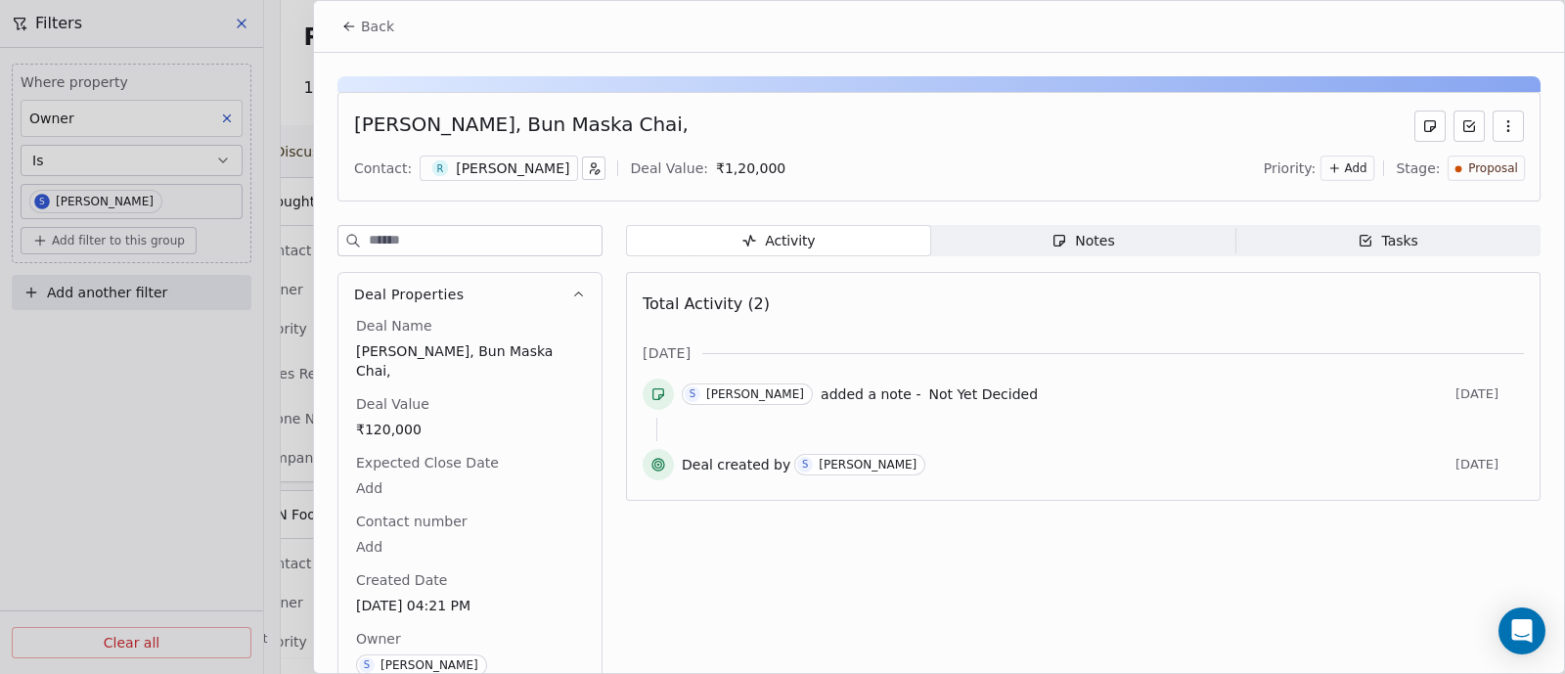
click at [367, 23] on span "Back" at bounding box center [377, 27] width 33 height 20
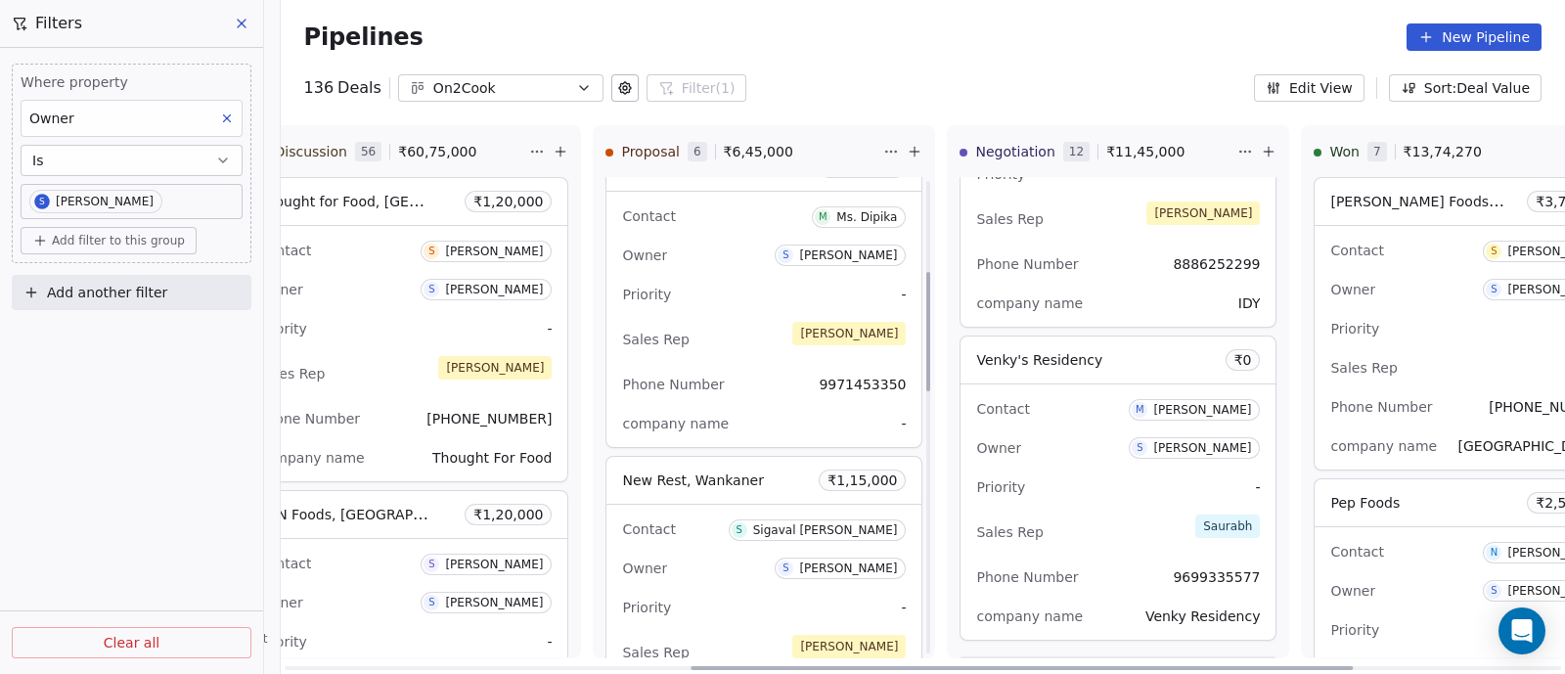
scroll to position [367, 0]
